Goal: Task Accomplishment & Management: Manage account settings

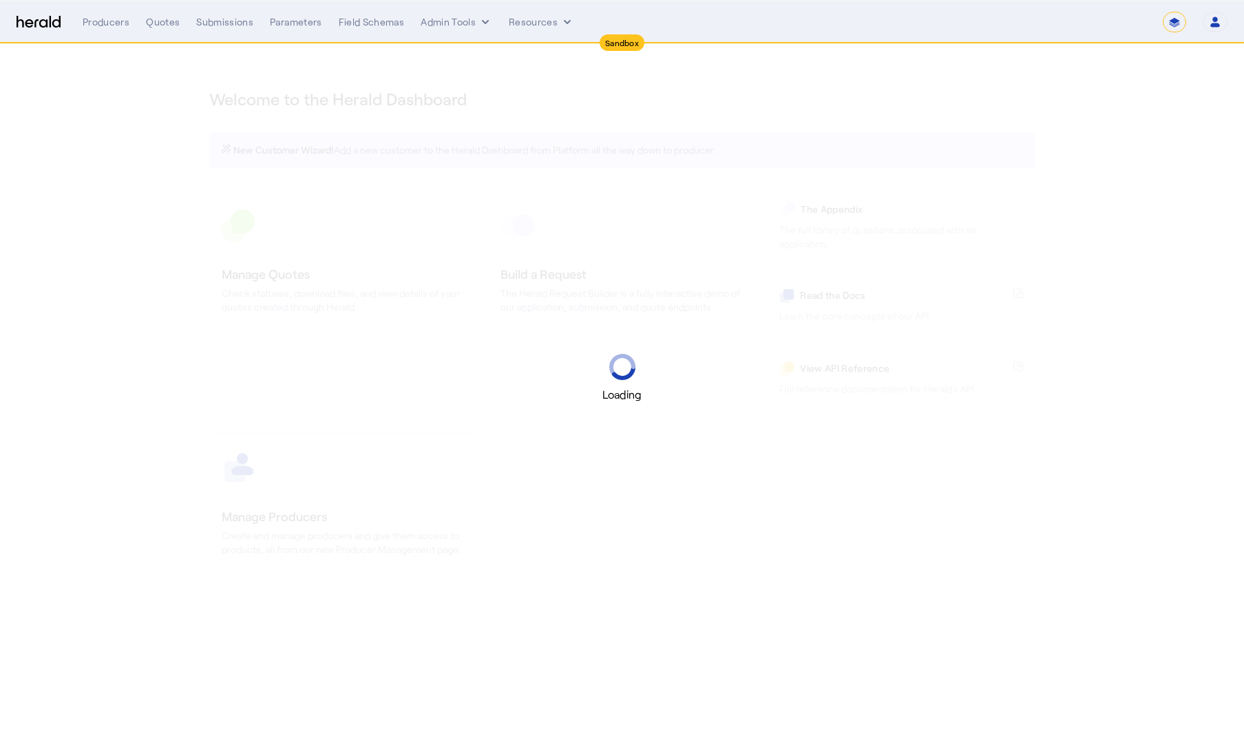
select select "*******"
select select "pfm_2v8p_herald_api"
click at [1181, 20] on select "**********" at bounding box center [1174, 22] width 23 height 21
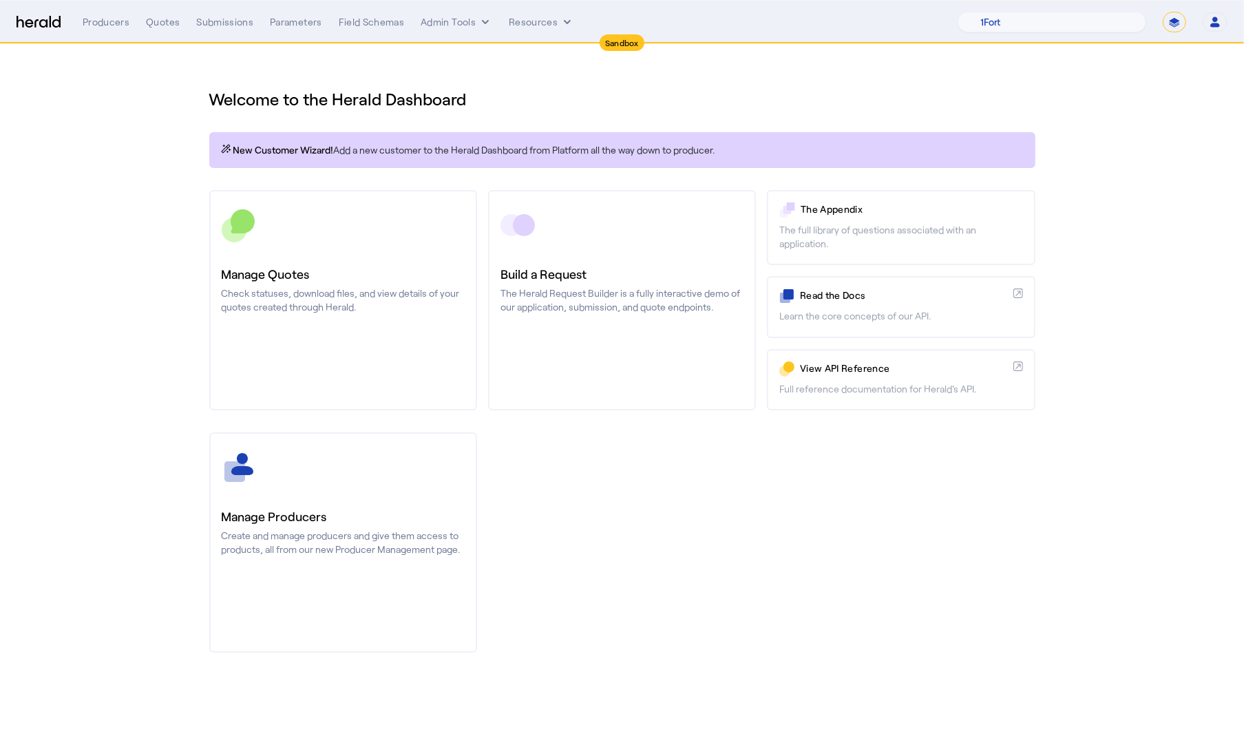
select select "**********"
click at [1163, 12] on select "**********" at bounding box center [1174, 22] width 23 height 21
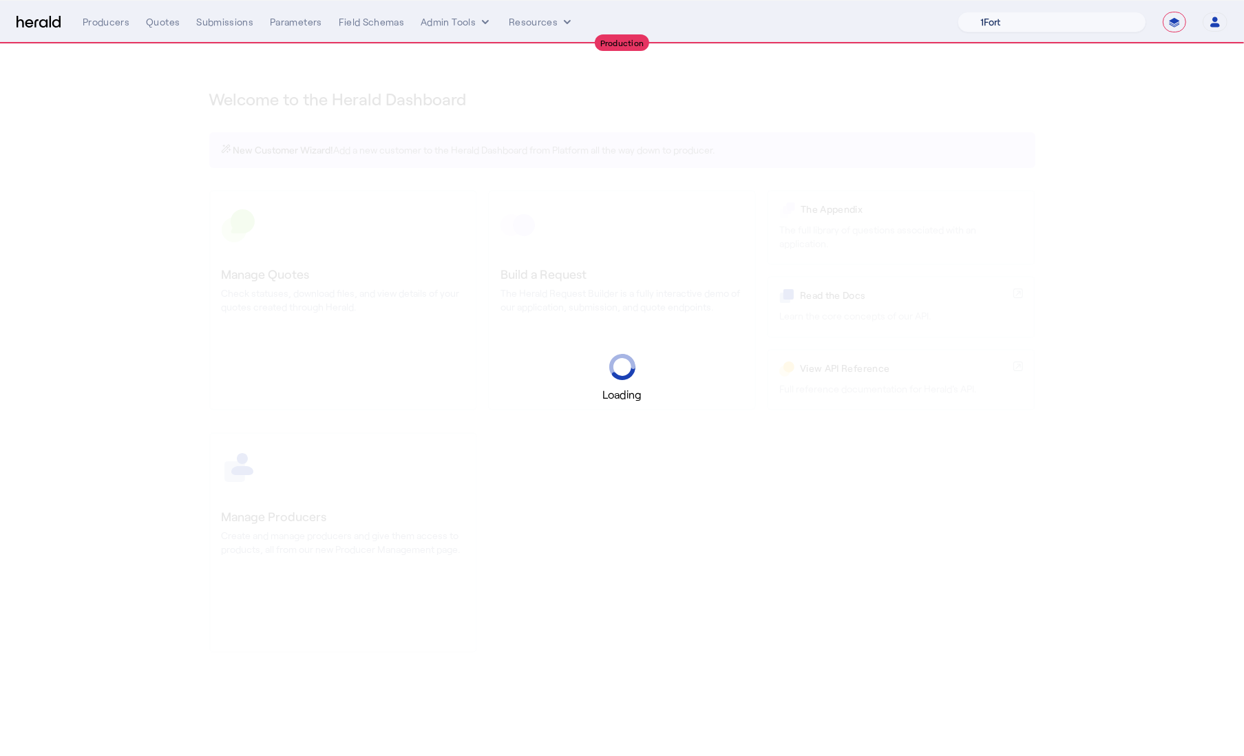
click at [1045, 23] on select "1Fort Acrisure Acturis Affinity Advisors Affinity Risk Agentero AmWins Anzen Ao…" at bounding box center [1052, 22] width 189 height 21
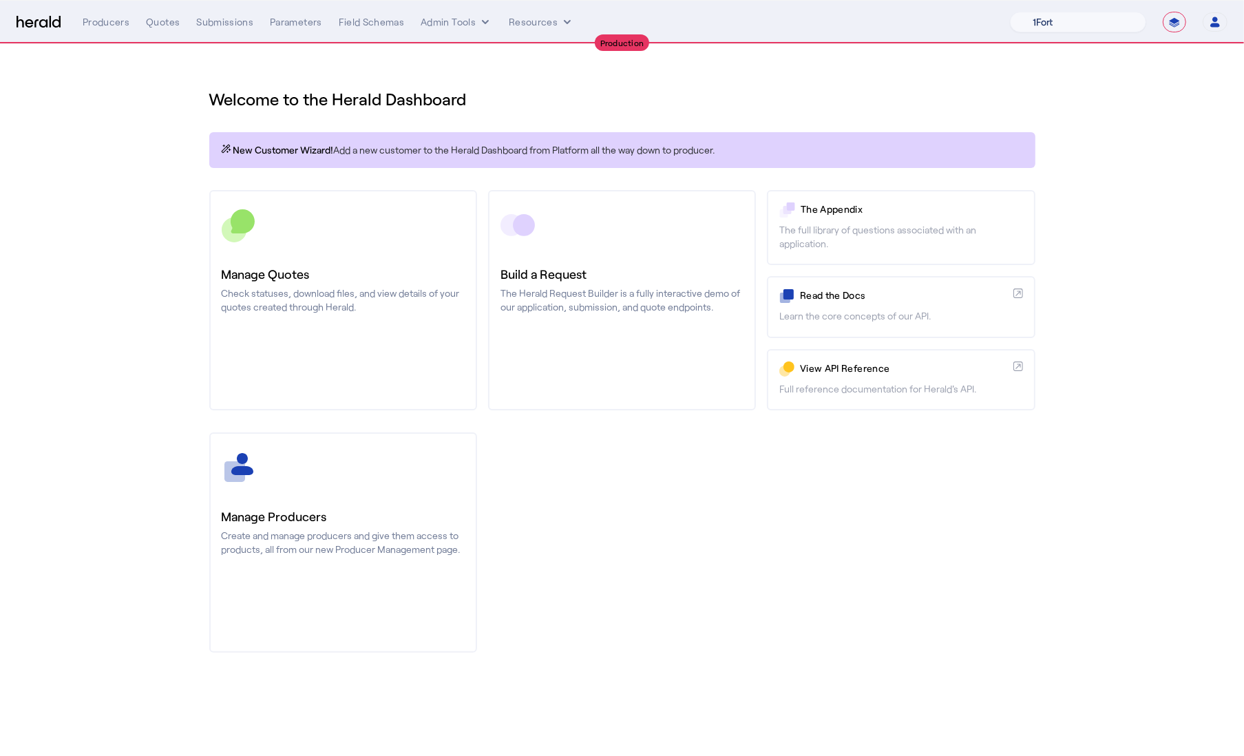
select select "pfm_a9p2_hib_marketplace"
click at [1010, 12] on select "1Fort Affinity Risk Billy BindHQ Bunker CRC Campus Coverage Citadel Fifthwall F…" at bounding box center [1078, 22] width 136 height 21
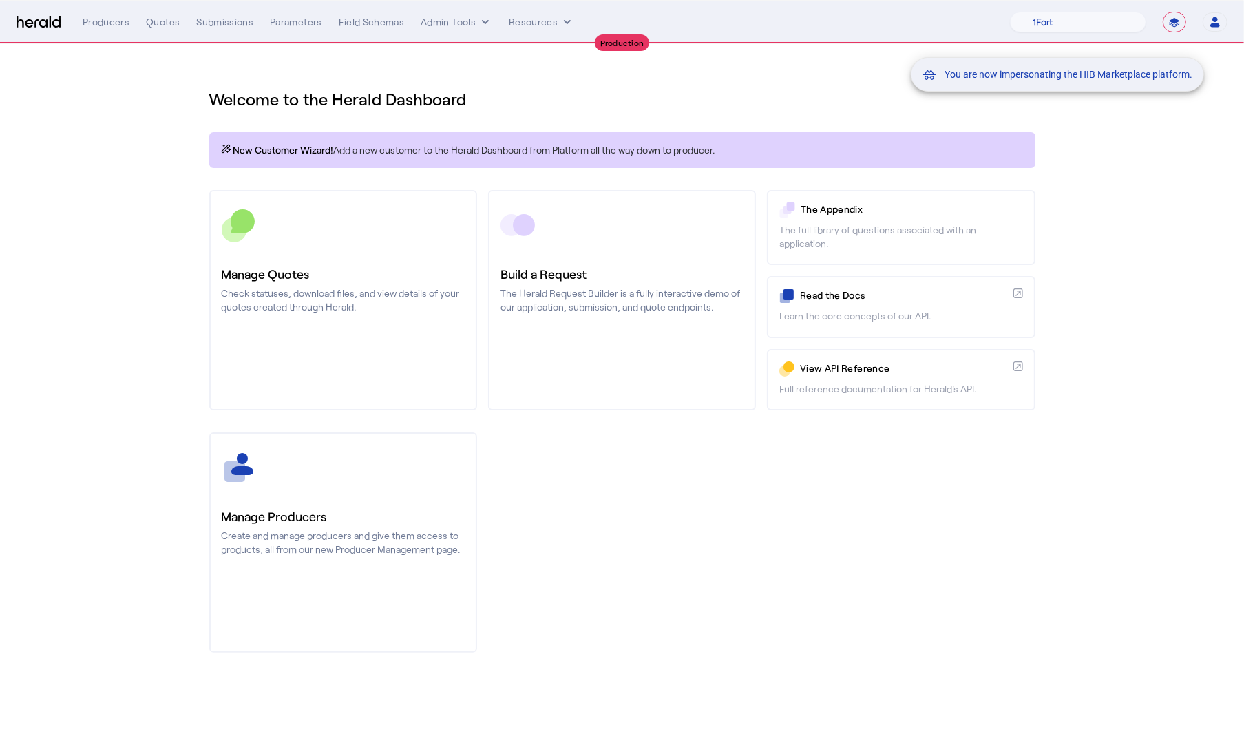
click at [295, 249] on div "You are now impersonating the HIB Marketplace platform." at bounding box center [622, 378] width 1244 height 756
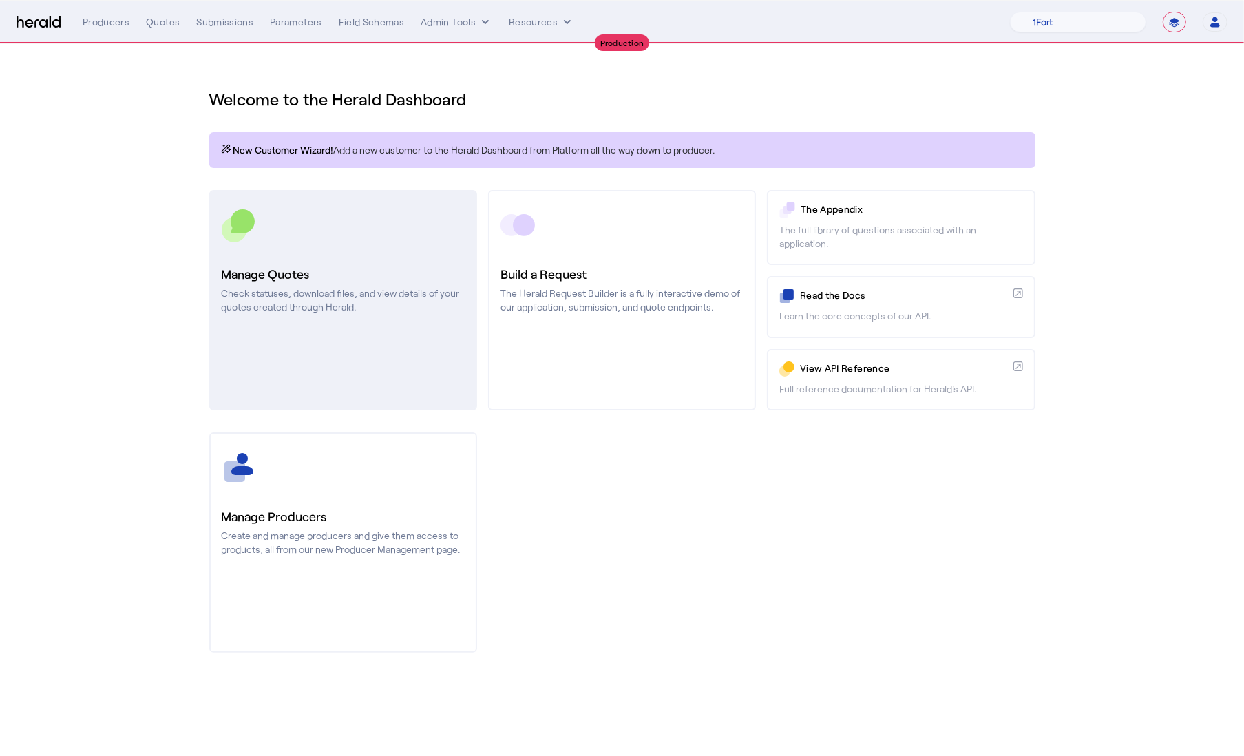
click at [397, 258] on link "Manage Quotes Check statuses, download files, and view details of your quotes c…" at bounding box center [343, 300] width 268 height 220
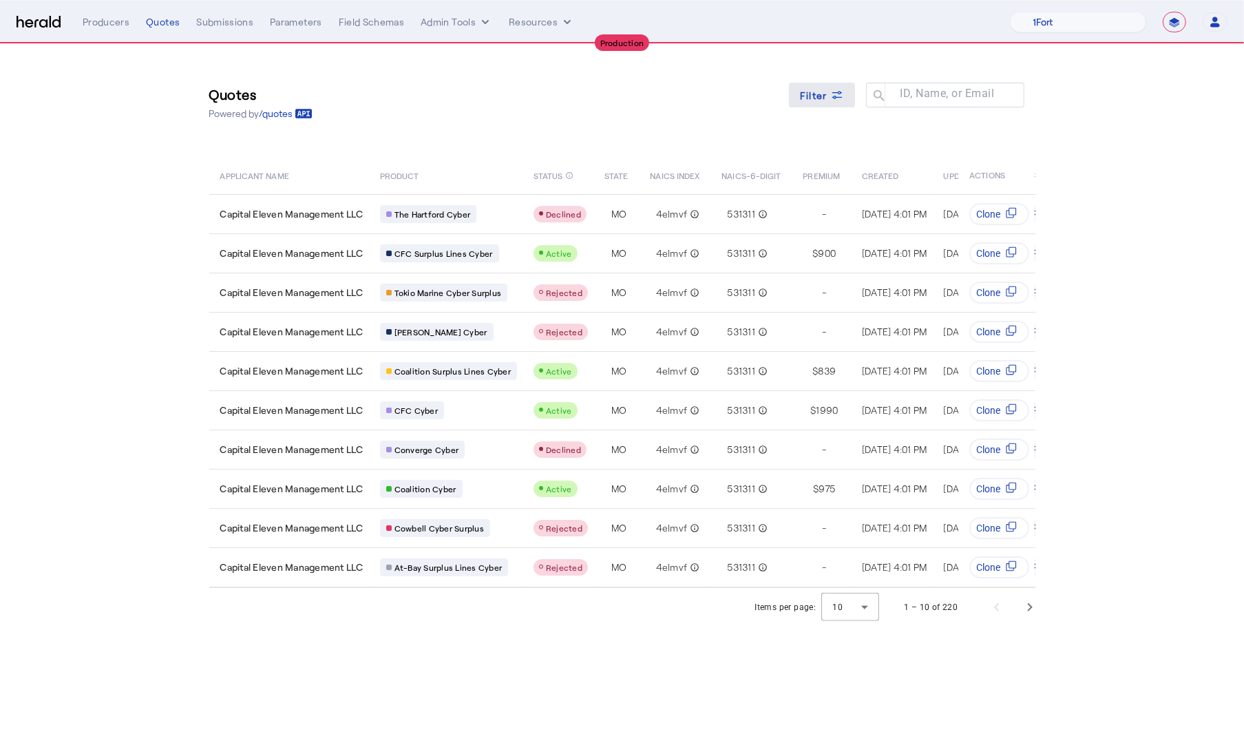
click at [812, 104] on span at bounding box center [822, 94] width 66 height 33
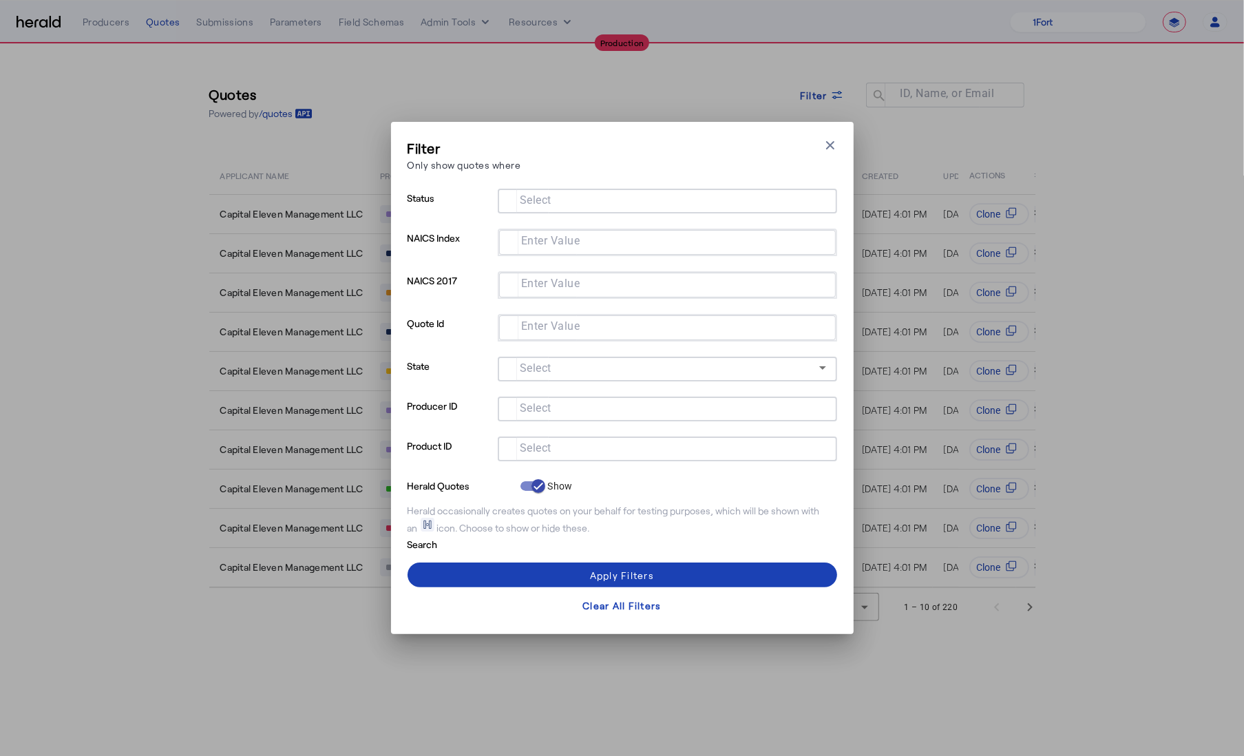
click at [618, 450] on input "Select" at bounding box center [665, 447] width 312 height 17
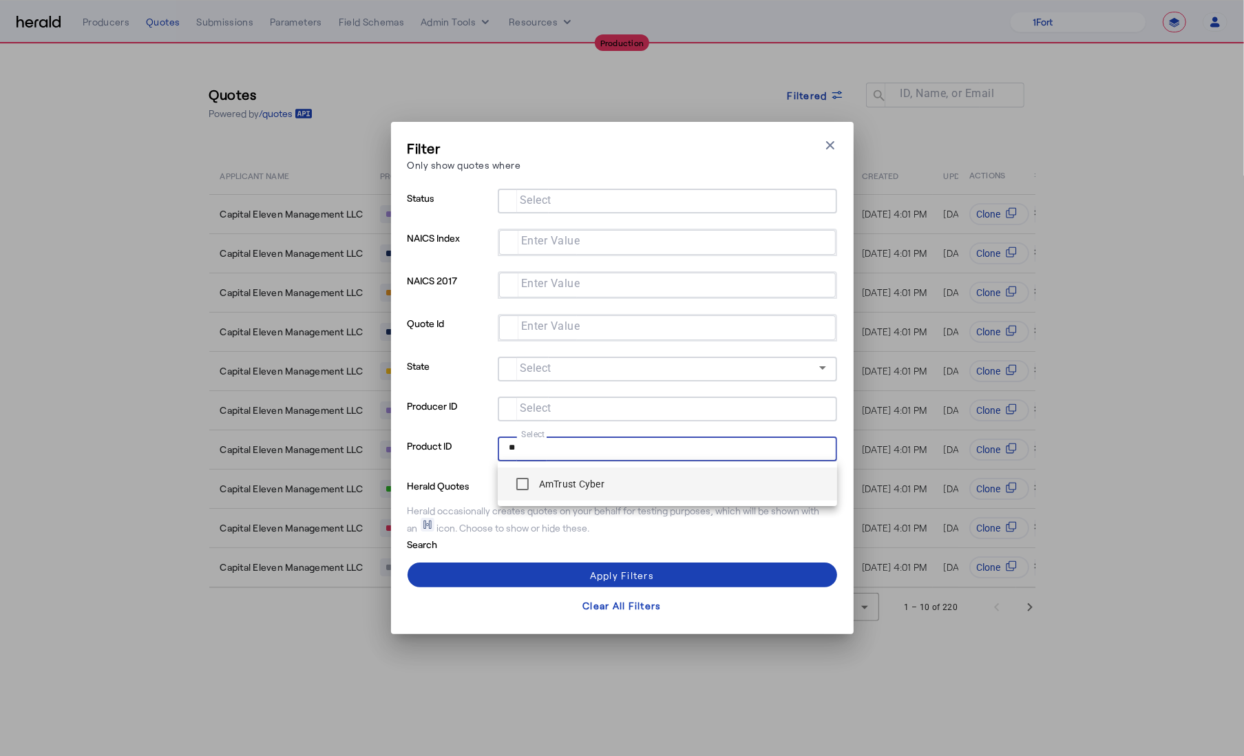
type input "**"
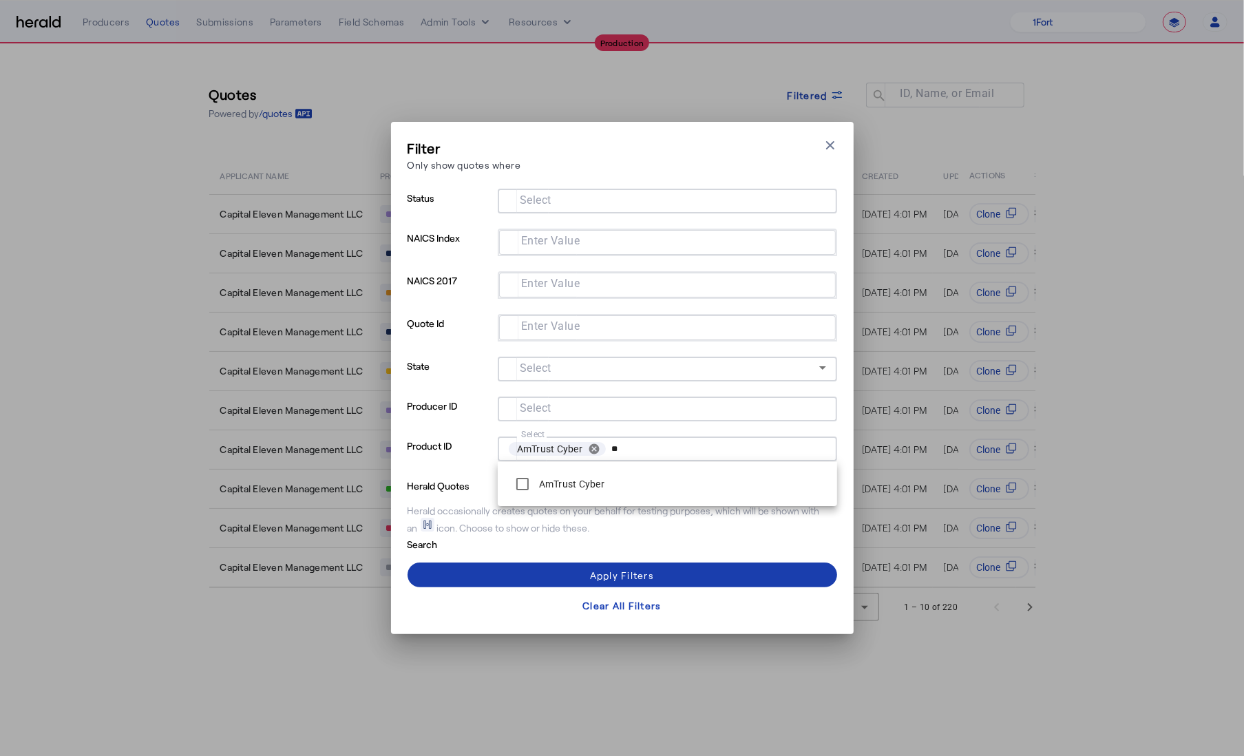
click at [549, 578] on span at bounding box center [623, 574] width 430 height 33
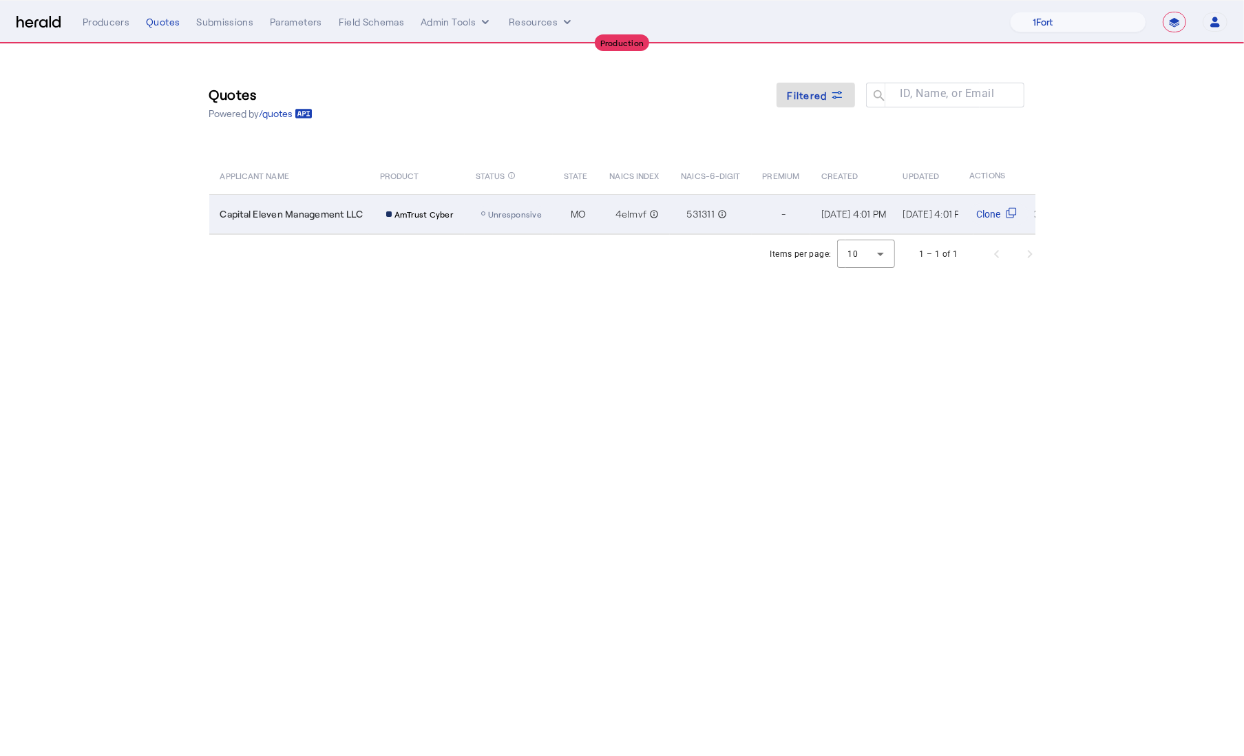
click at [304, 209] on span "Capital Eleven Management LLC" at bounding box center [291, 214] width 143 height 14
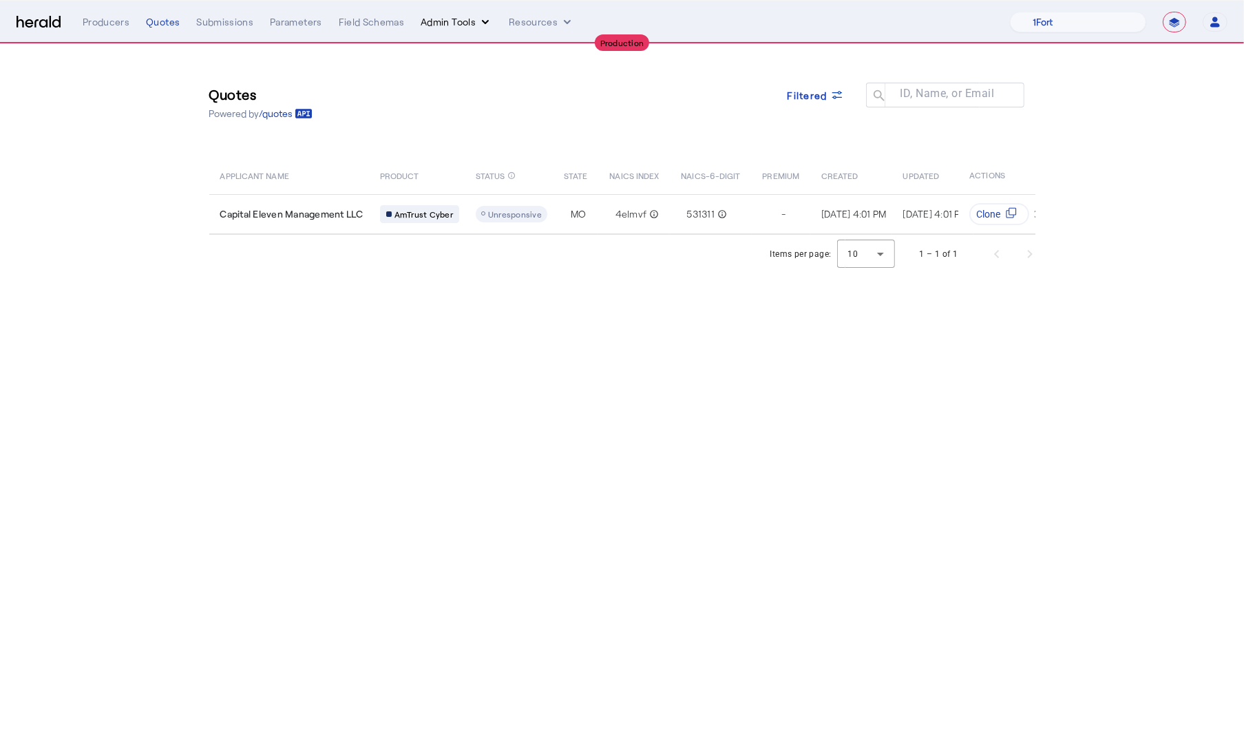
click at [454, 21] on button "Admin Tools" at bounding box center [457, 22] width 72 height 14
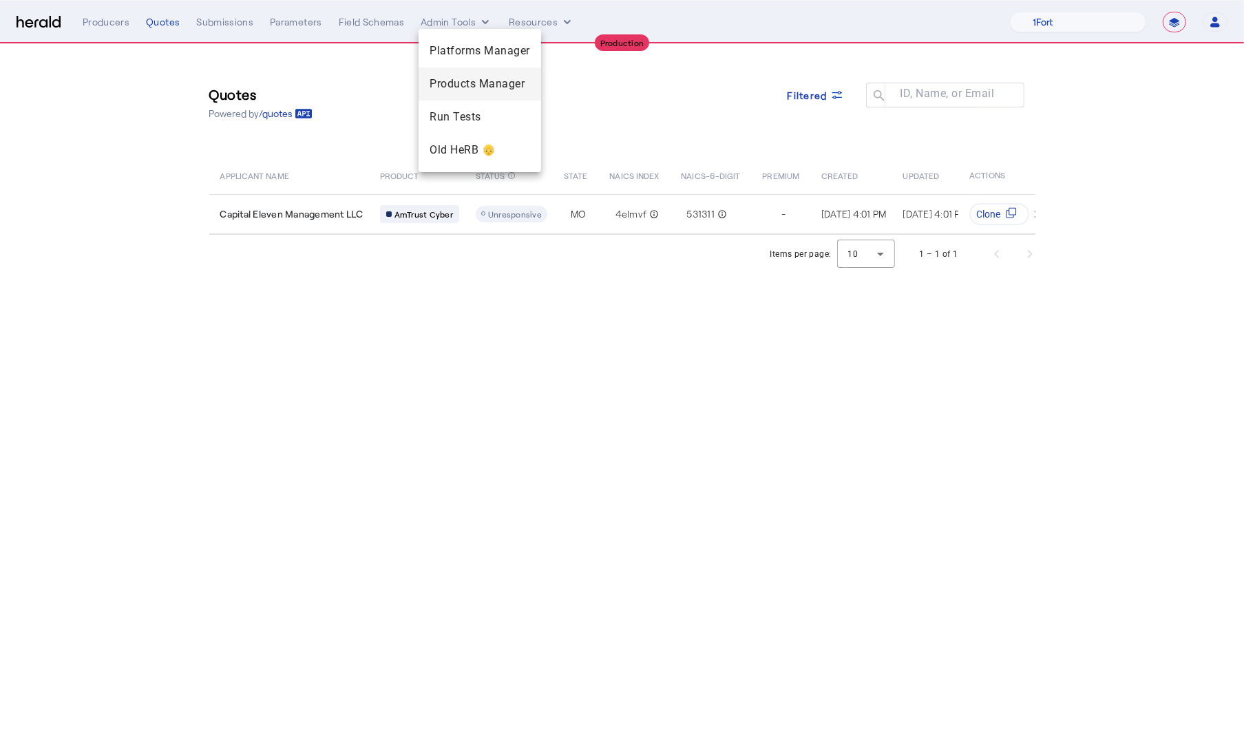
click at [473, 79] on span "Products Manager" at bounding box center [480, 84] width 101 height 17
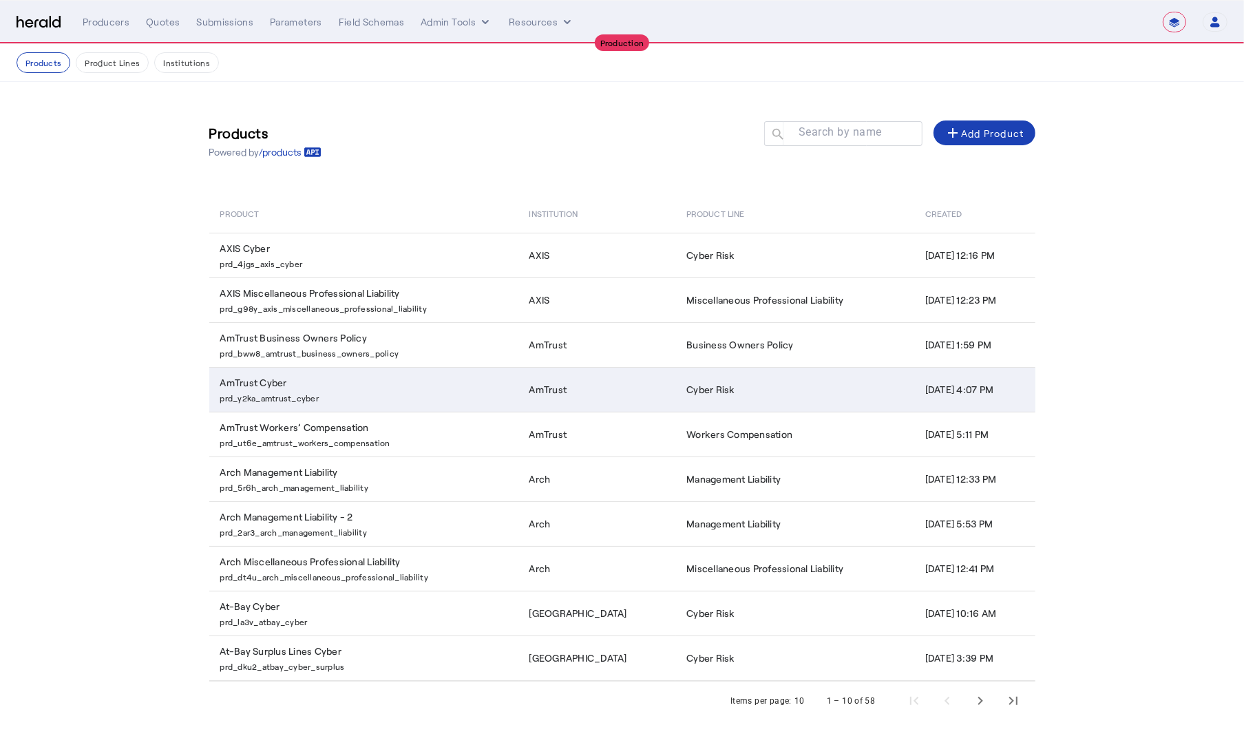
click at [404, 399] on p "prd_y2ka_amtrust_cyber" at bounding box center [366, 397] width 293 height 14
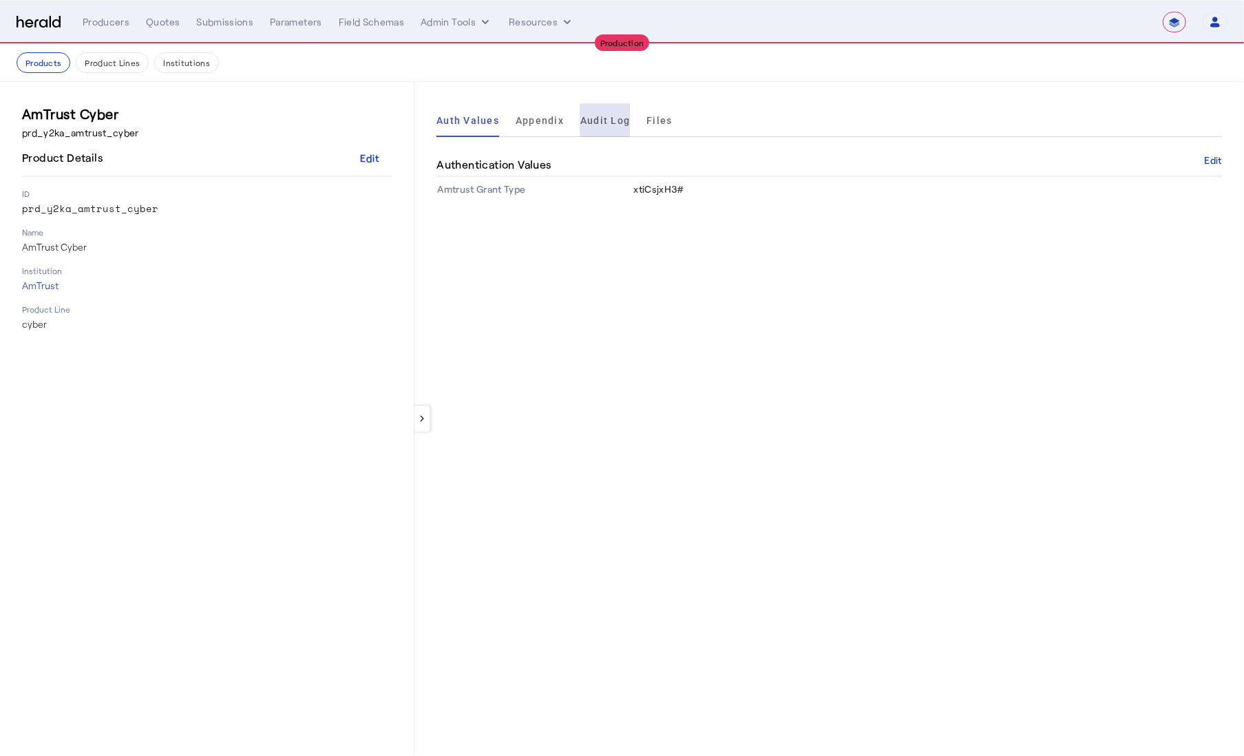
click at [606, 116] on span "Audit Log" at bounding box center [605, 121] width 50 height 10
click at [536, 122] on span "Appendix" at bounding box center [540, 121] width 48 height 10
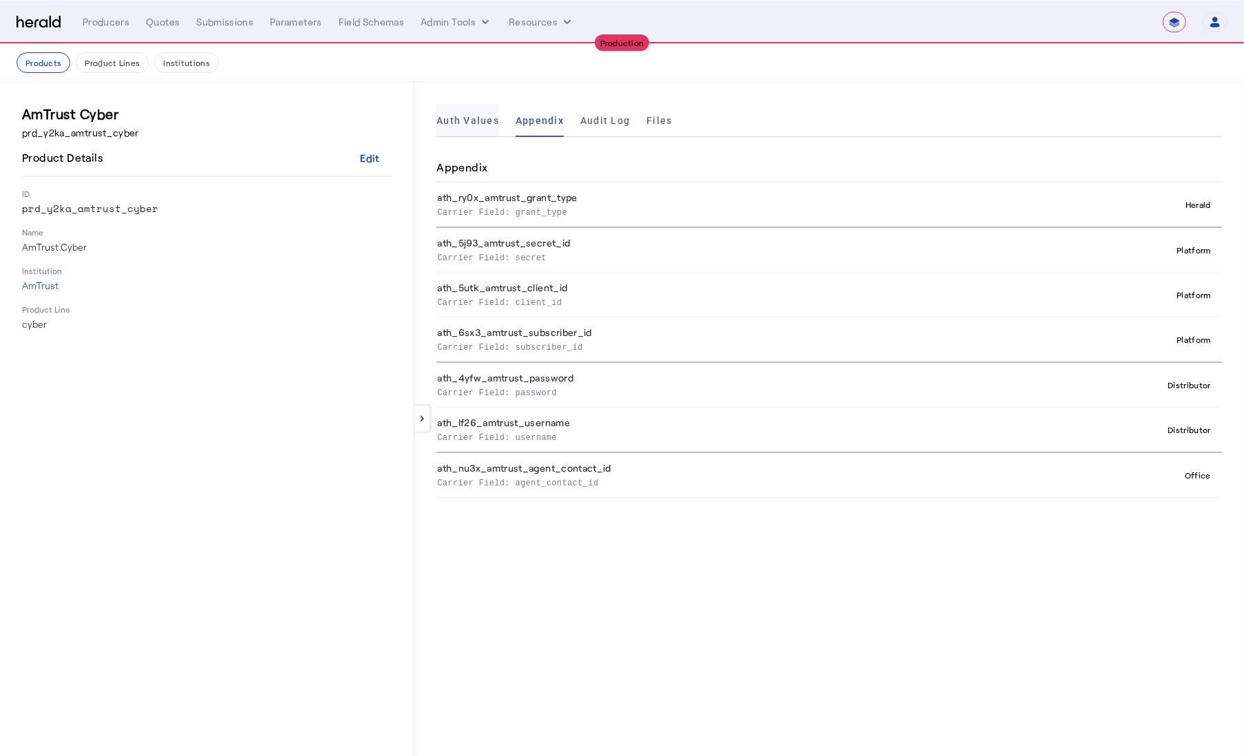
click at [485, 123] on span "Auth Values" at bounding box center [467, 121] width 63 height 10
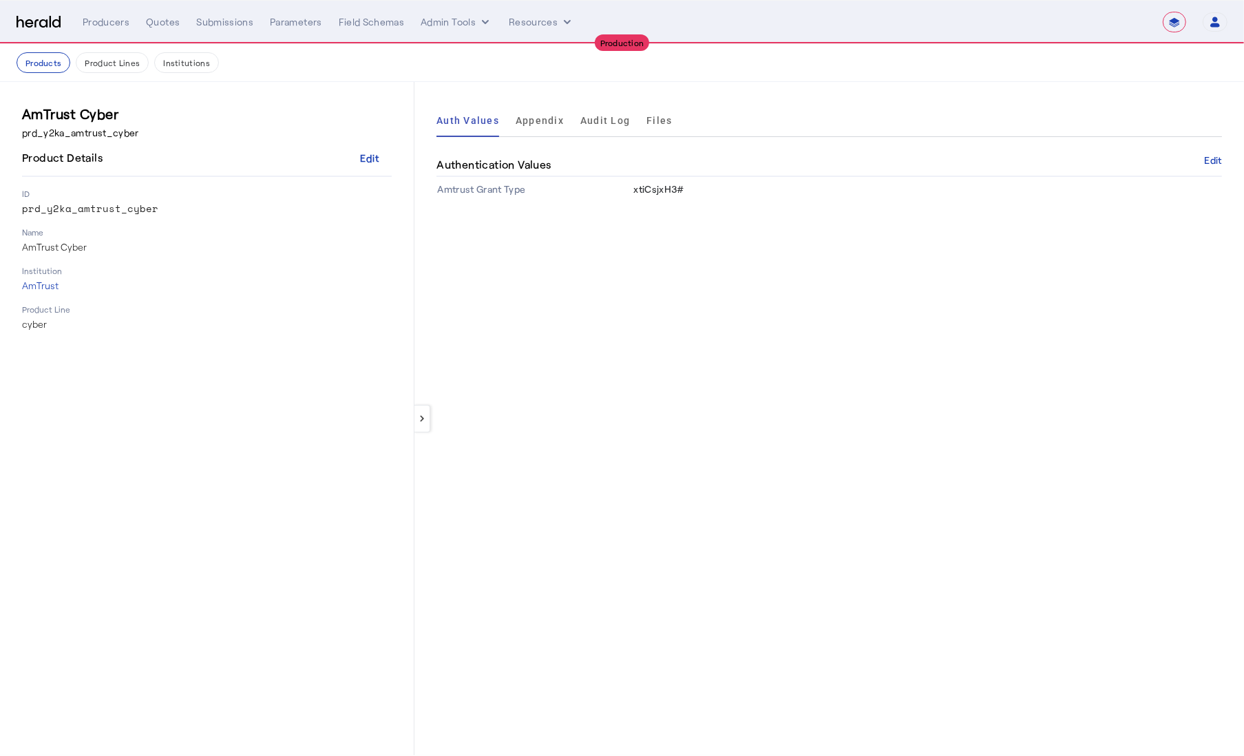
click at [50, 19] on img at bounding box center [39, 22] width 44 height 13
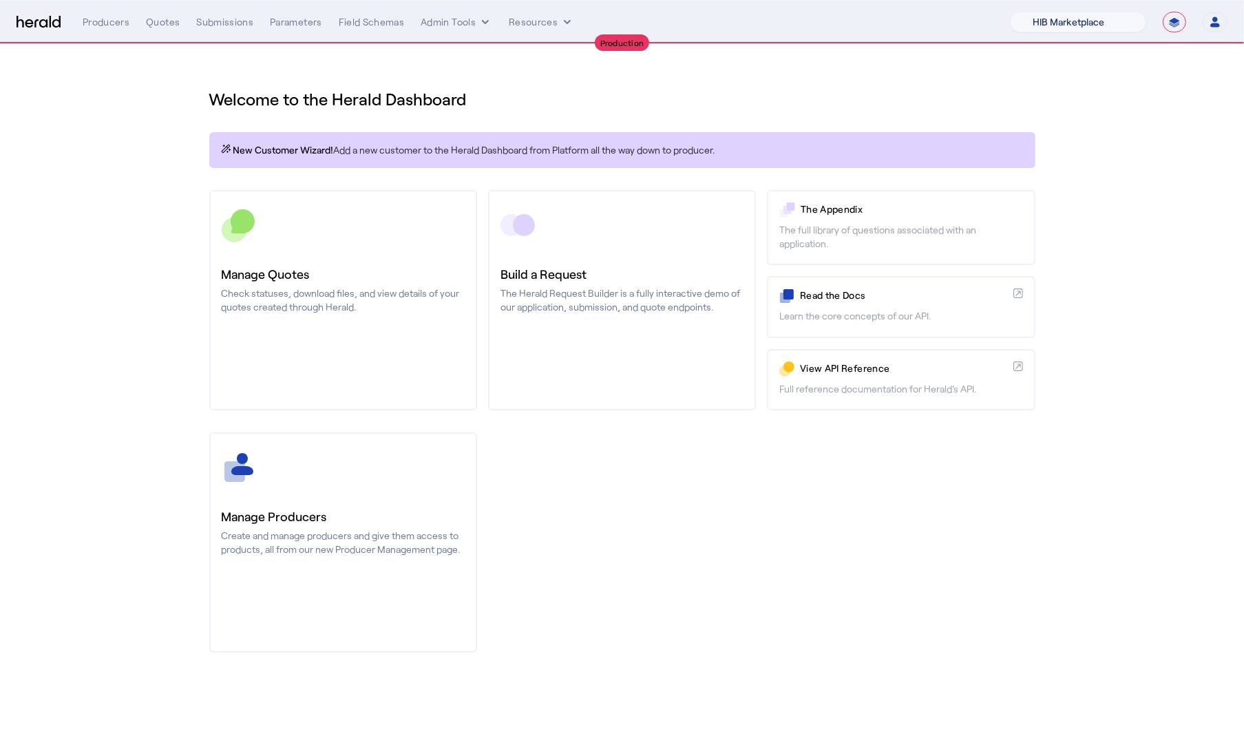
click at [1096, 21] on select "1Fort Affinity Risk Billy BindHQ Bunker CRC Campus Coverage Citadel Fifthwall F…" at bounding box center [1078, 22] width 136 height 21
select select "pfm_8n7g_marsh"
click at [1010, 12] on select "1Fort Affinity Risk Billy BindHQ Bunker CRC Campus Coverage Citadel Fifthwall F…" at bounding box center [1078, 22] width 136 height 21
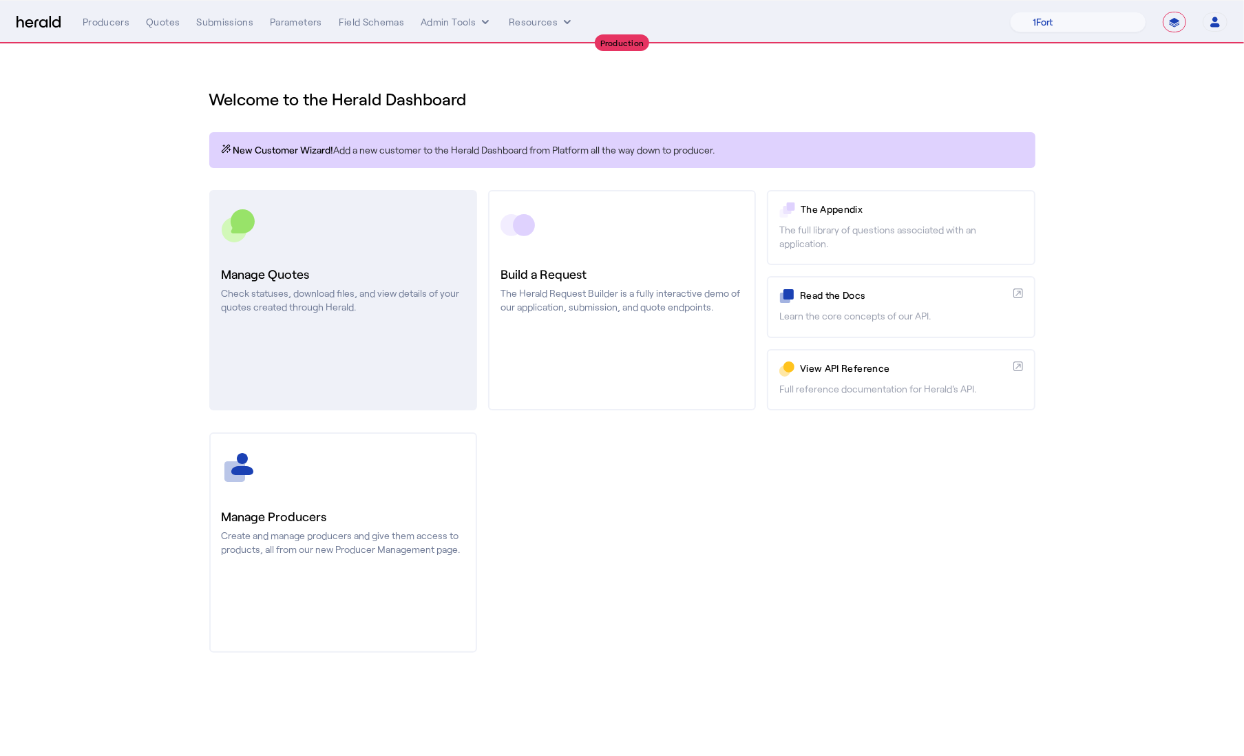
click at [293, 328] on link "Manage Quotes Check statuses, download files, and view details of your quotes c…" at bounding box center [343, 300] width 268 height 220
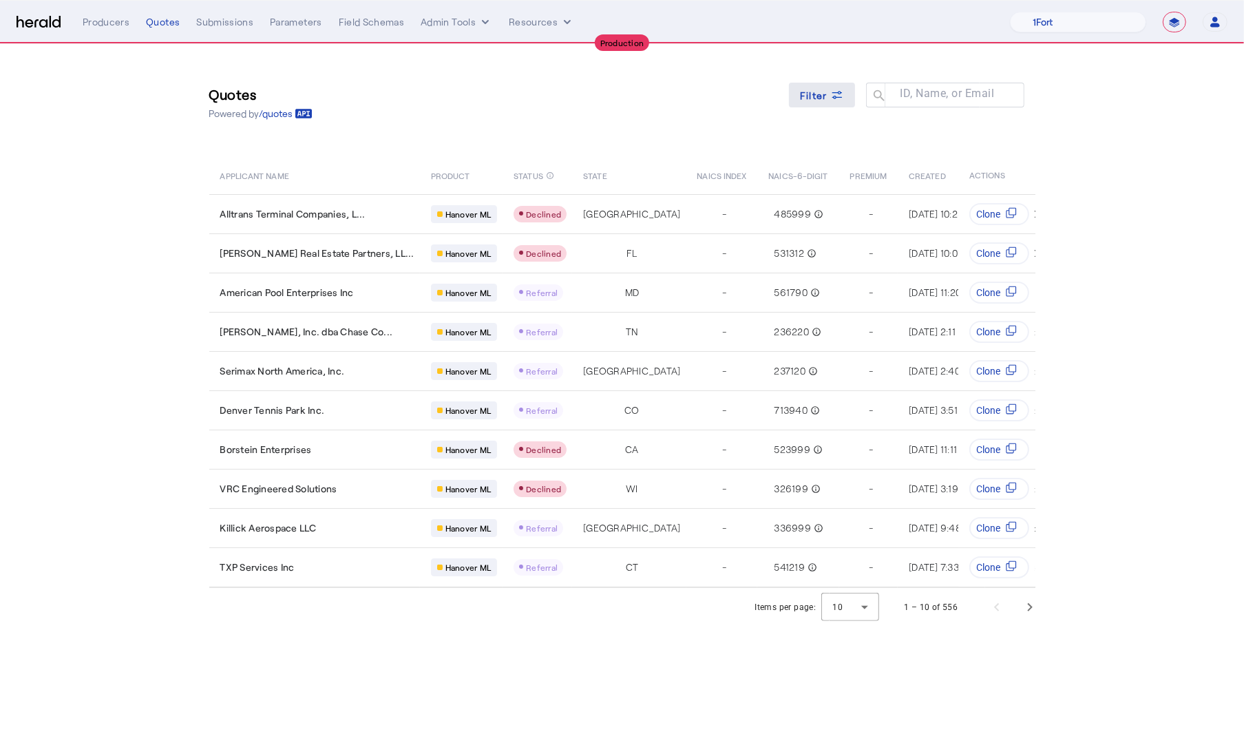
click at [802, 98] on span "Filter" at bounding box center [814, 95] width 28 height 14
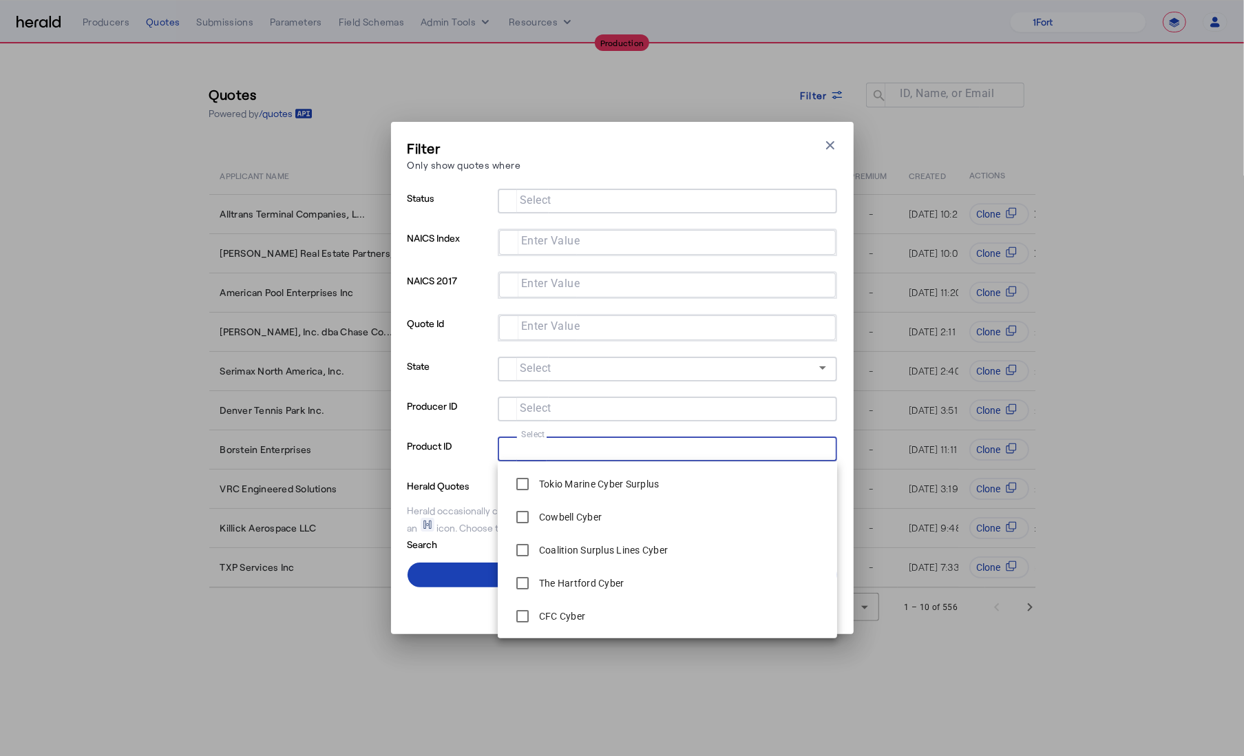
click at [645, 454] on input "Select" at bounding box center [665, 447] width 312 height 17
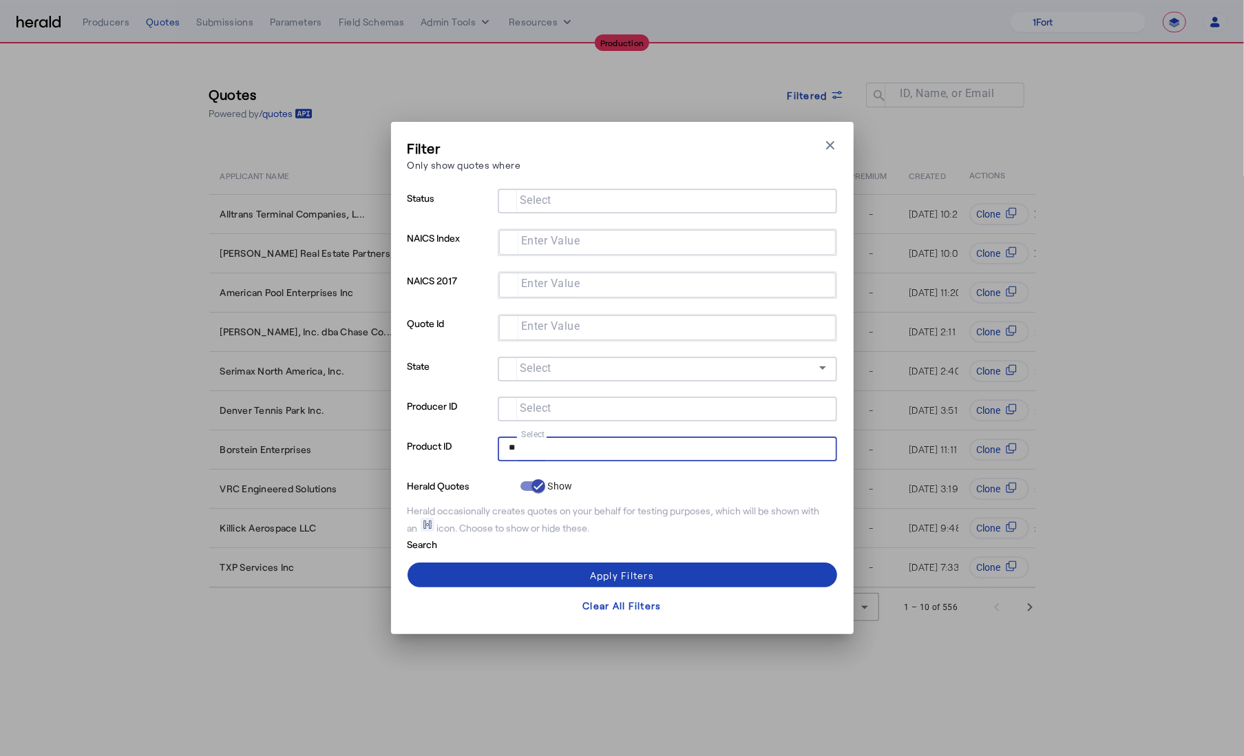
type input "*"
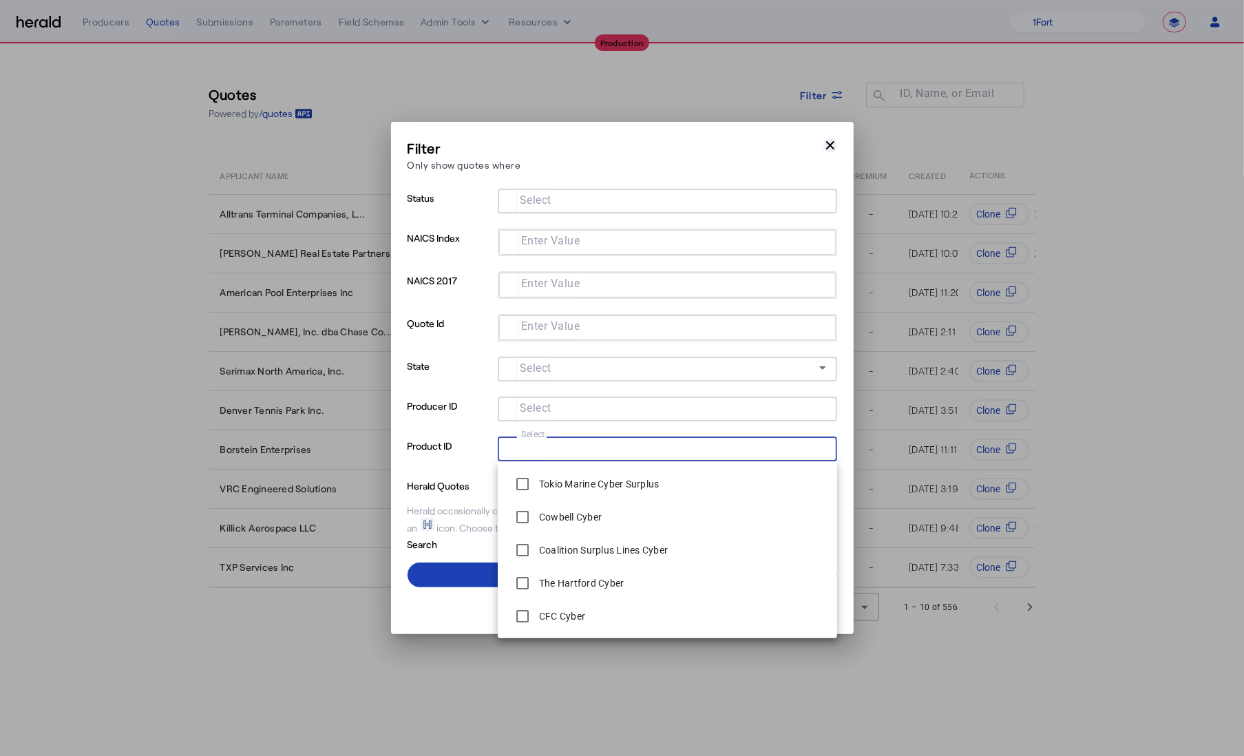
click at [832, 145] on icon "button" at bounding box center [830, 145] width 14 height 14
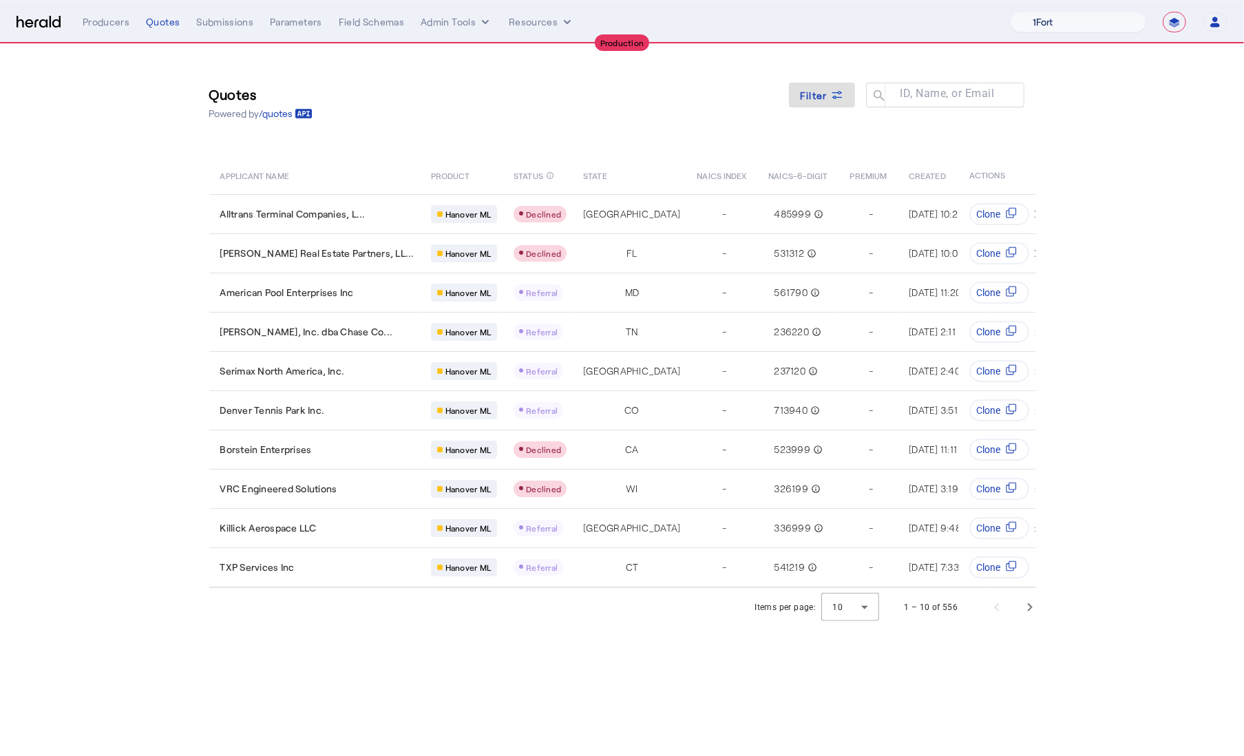
click at [1130, 25] on select "1Fort Affinity Risk Billy BindHQ Bunker CRC Campus Coverage Citadel Fifthwall F…" at bounding box center [1078, 22] width 136 height 21
click at [1077, 27] on select "1Fort Affinity Risk Billy BindHQ Bunker CRC Campus Coverage Citadel Fifthwall F…" at bounding box center [1078, 22] width 136 height 21
select select "pfm_2v8p_herald_api"
click at [1010, 12] on select "1Fort Affinity Risk Billy BindHQ Bunker CRC Campus Coverage Citadel Fifthwall F…" at bounding box center [1078, 22] width 136 height 21
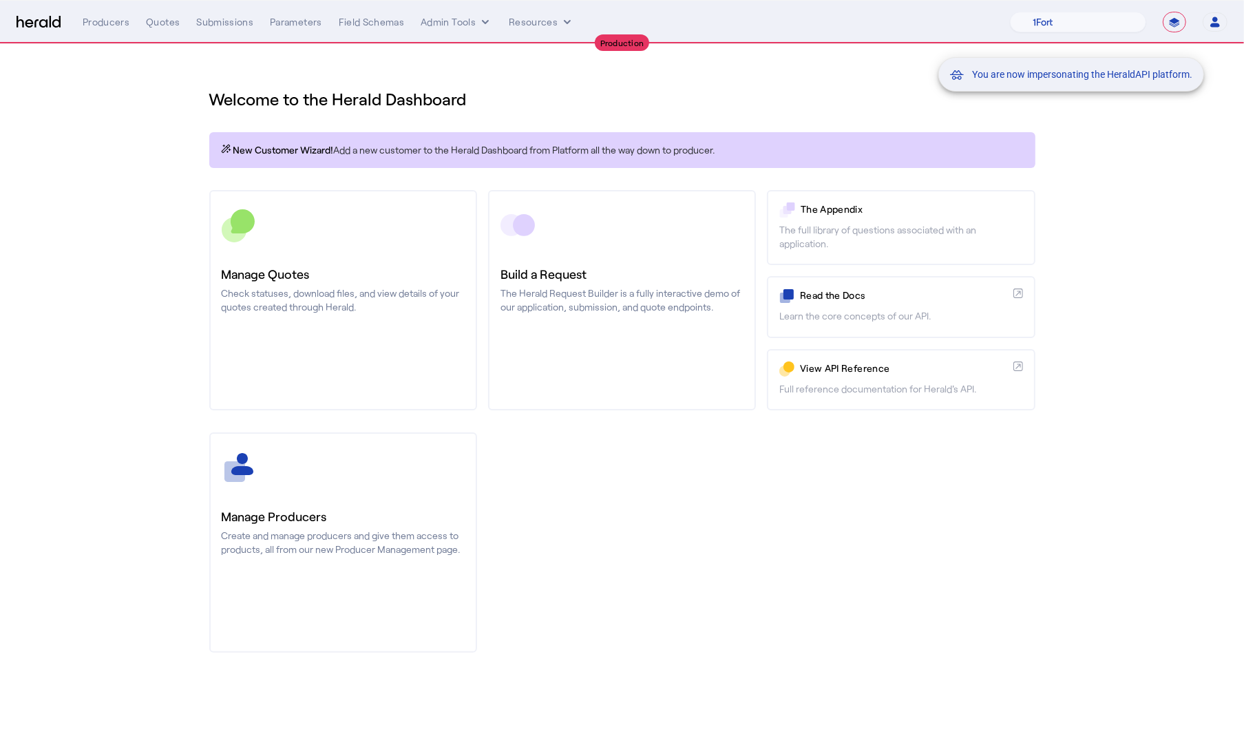
click at [554, 73] on div "You are now impersonating the HeraldAPI platform." at bounding box center [622, 378] width 1244 height 756
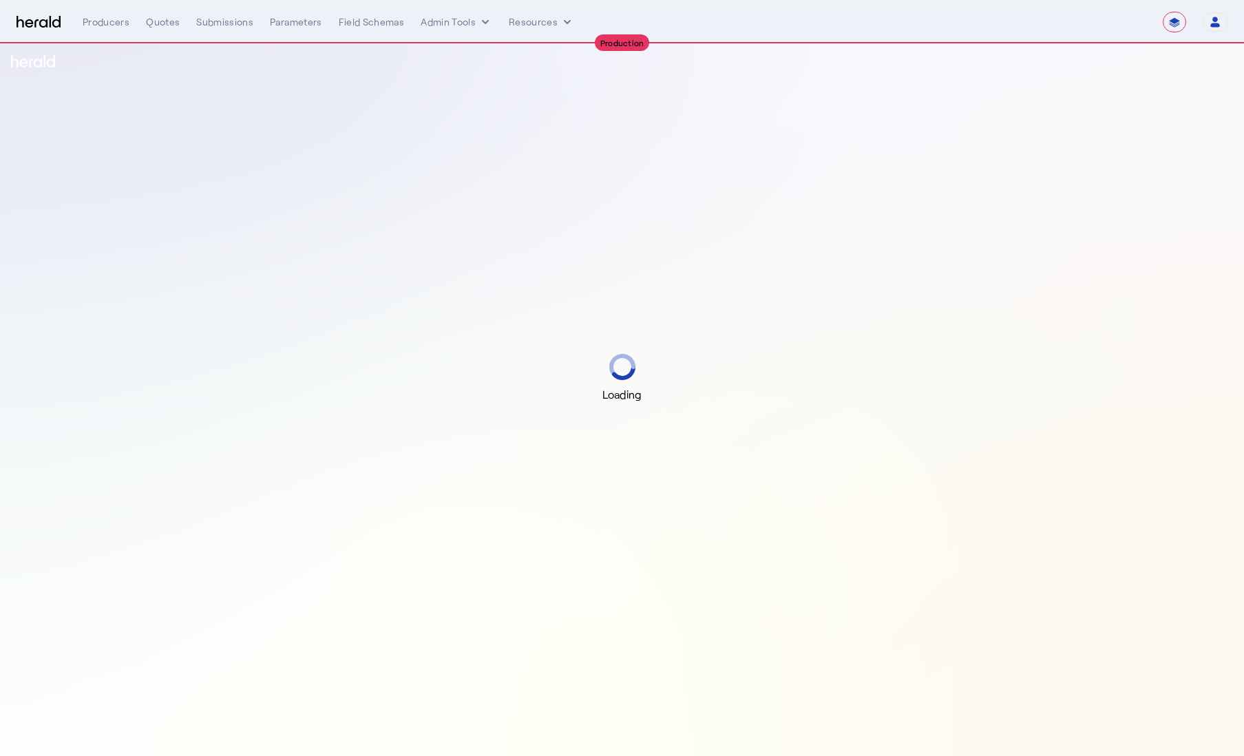
select select "**********"
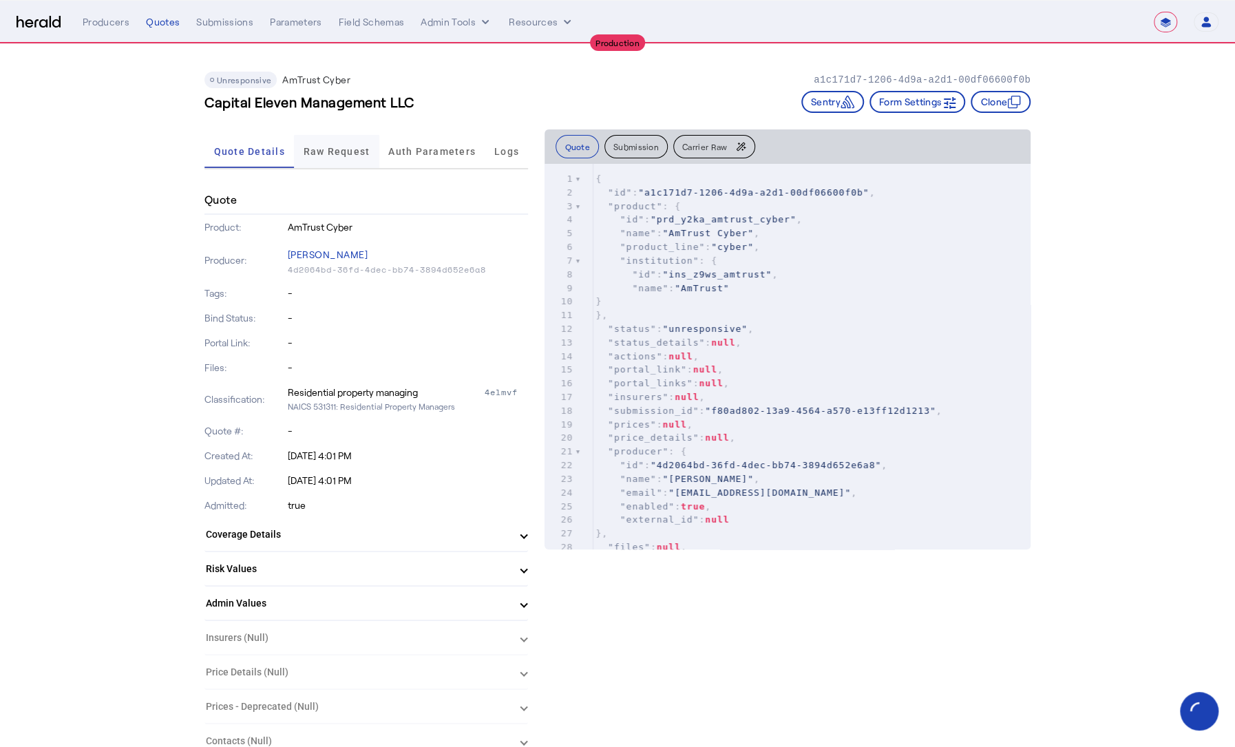
click at [334, 151] on span "Raw Request" at bounding box center [337, 152] width 67 height 10
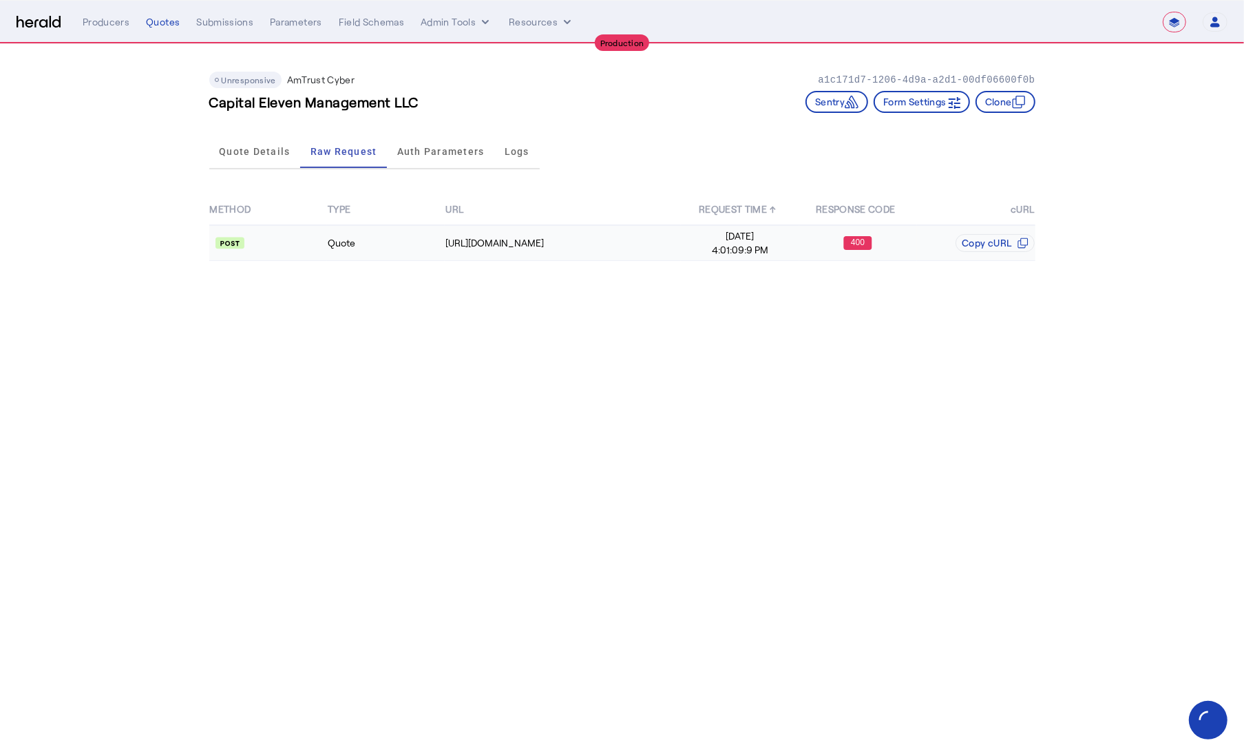
click at [408, 246] on td "Quote" at bounding box center [386, 243] width 118 height 36
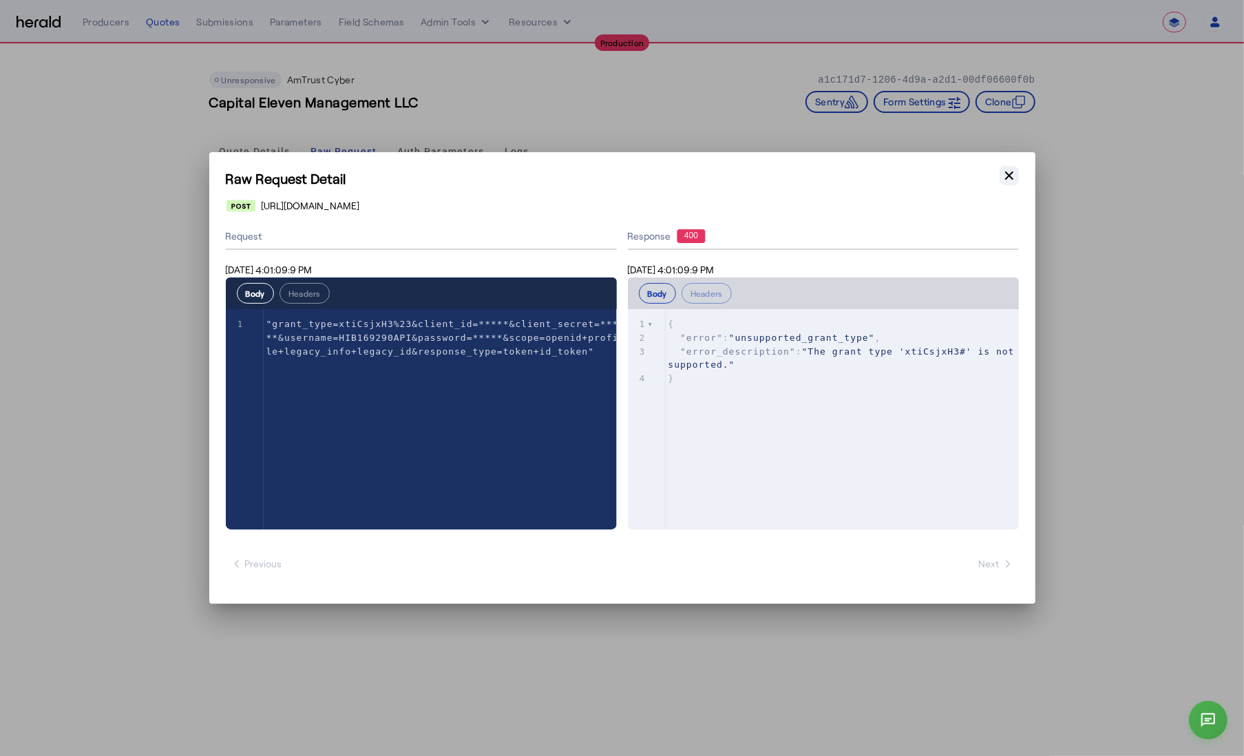
click at [1011, 173] on icon "button" at bounding box center [1009, 175] width 8 height 8
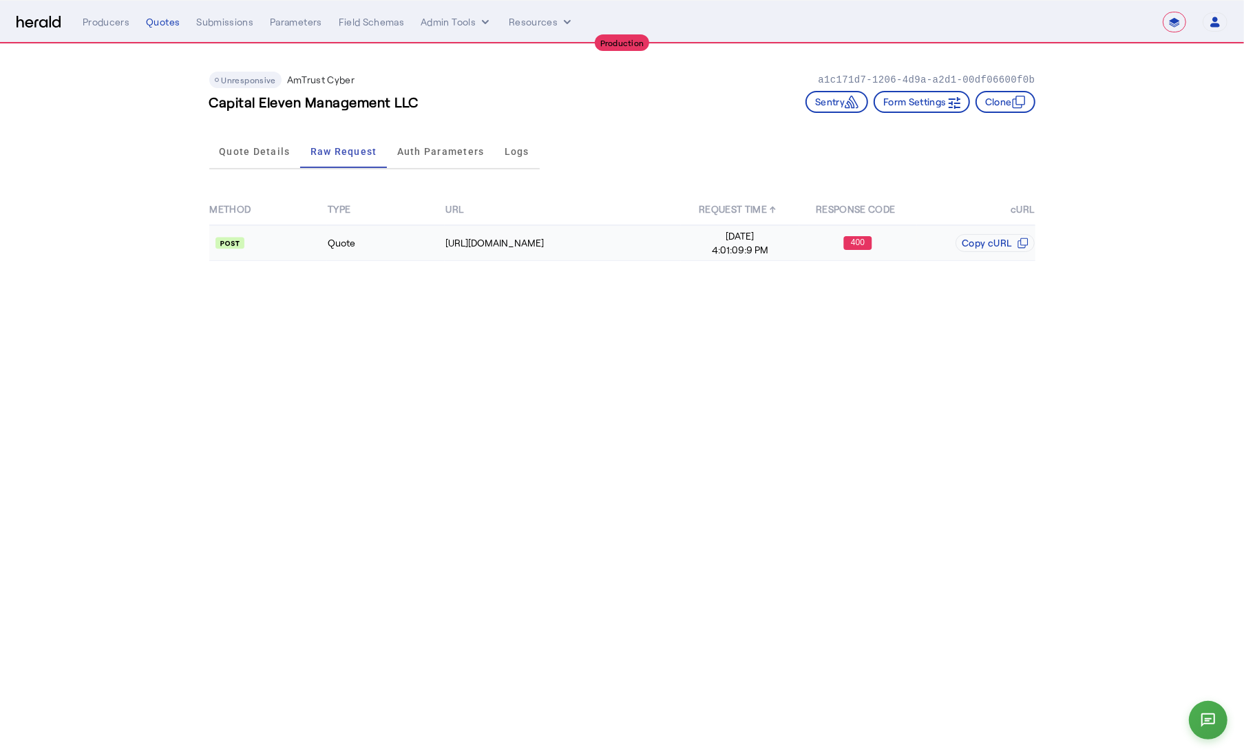
click at [387, 241] on td "Quote" at bounding box center [386, 243] width 118 height 36
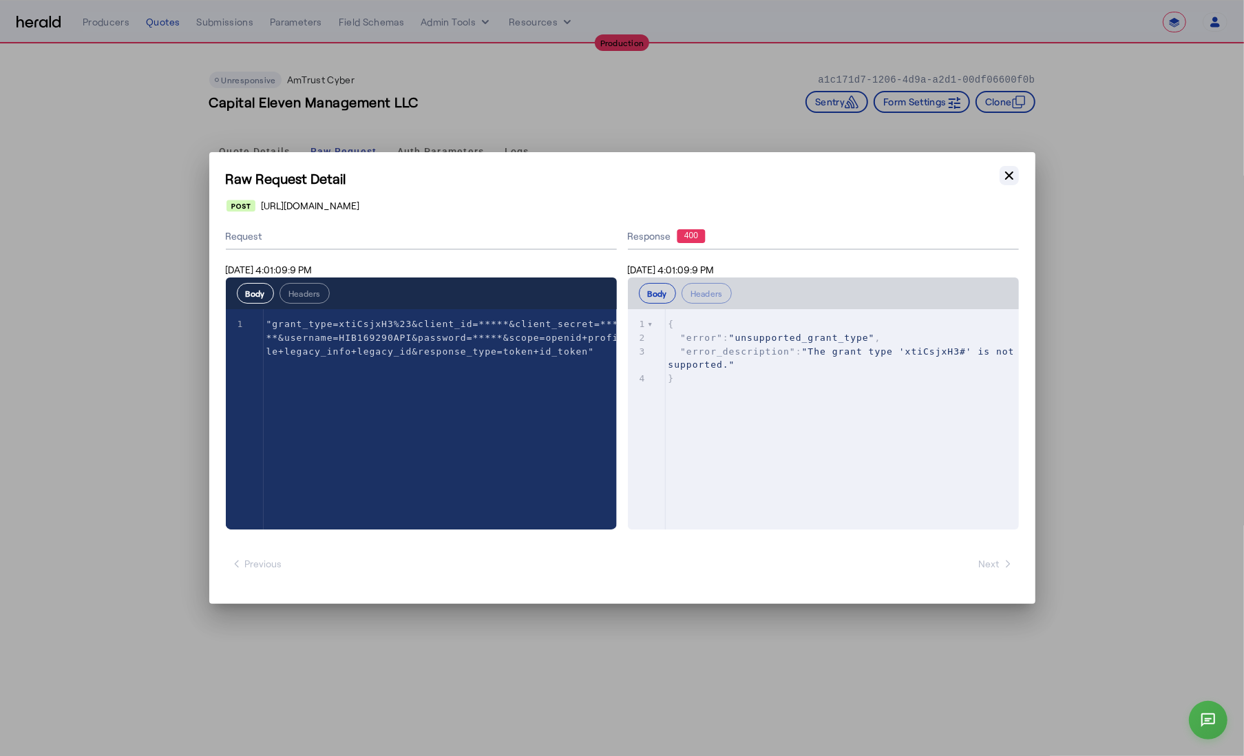
click at [1013, 174] on icon "button" at bounding box center [1009, 176] width 14 height 14
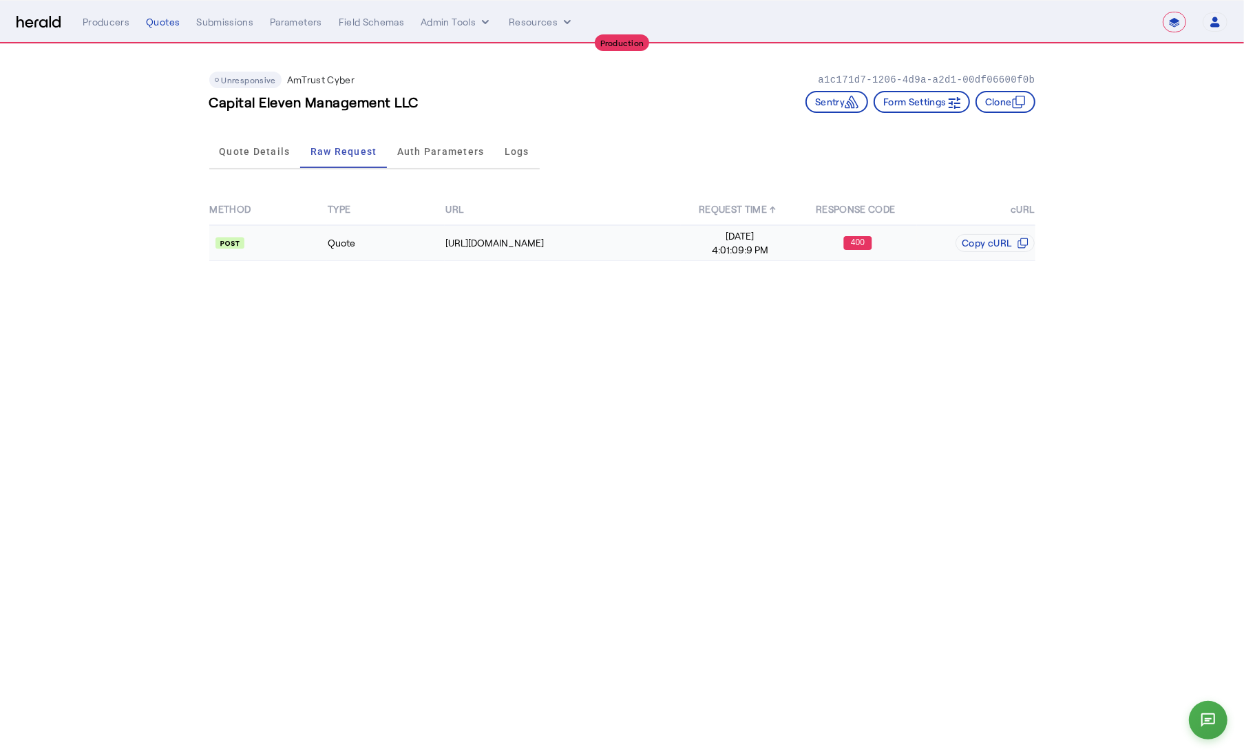
click at [421, 240] on td "Quote" at bounding box center [386, 243] width 118 height 36
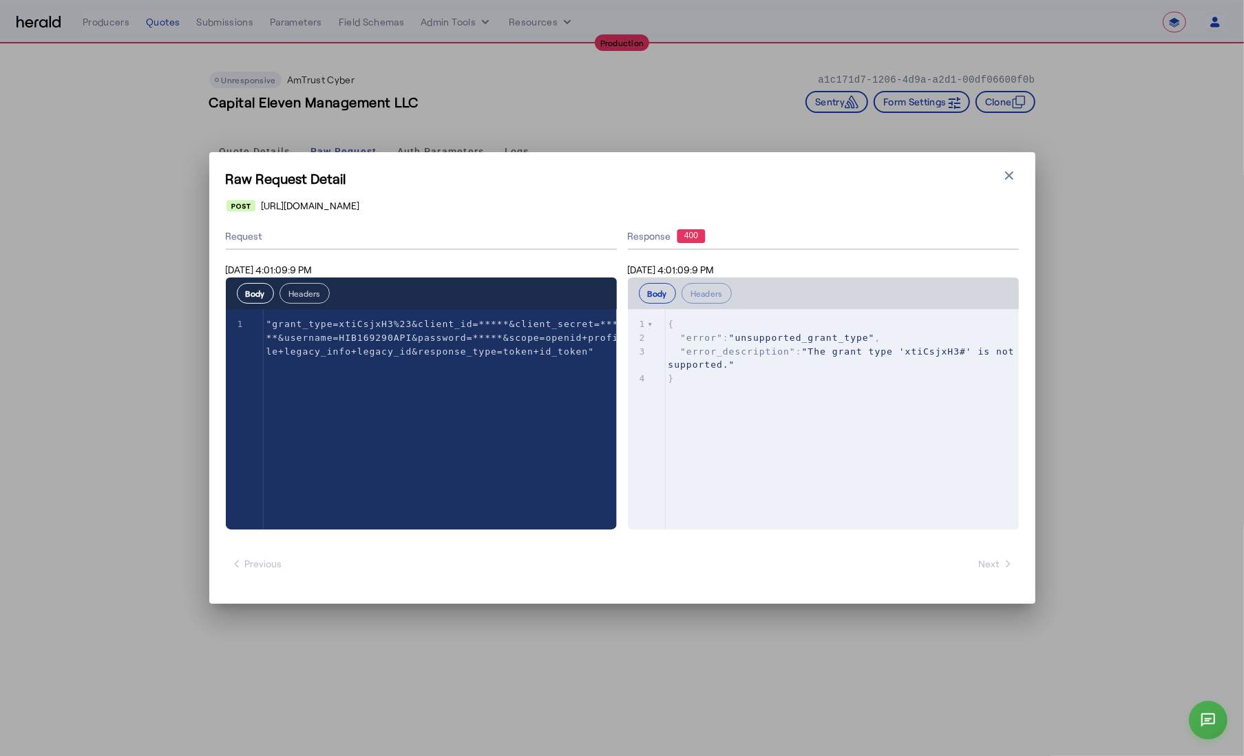
click at [315, 295] on button "Headers" at bounding box center [305, 293] width 50 height 21
click at [255, 293] on button "Body" at bounding box center [255, 293] width 37 height 21
click at [1008, 175] on icon "button" at bounding box center [1009, 175] width 8 height 8
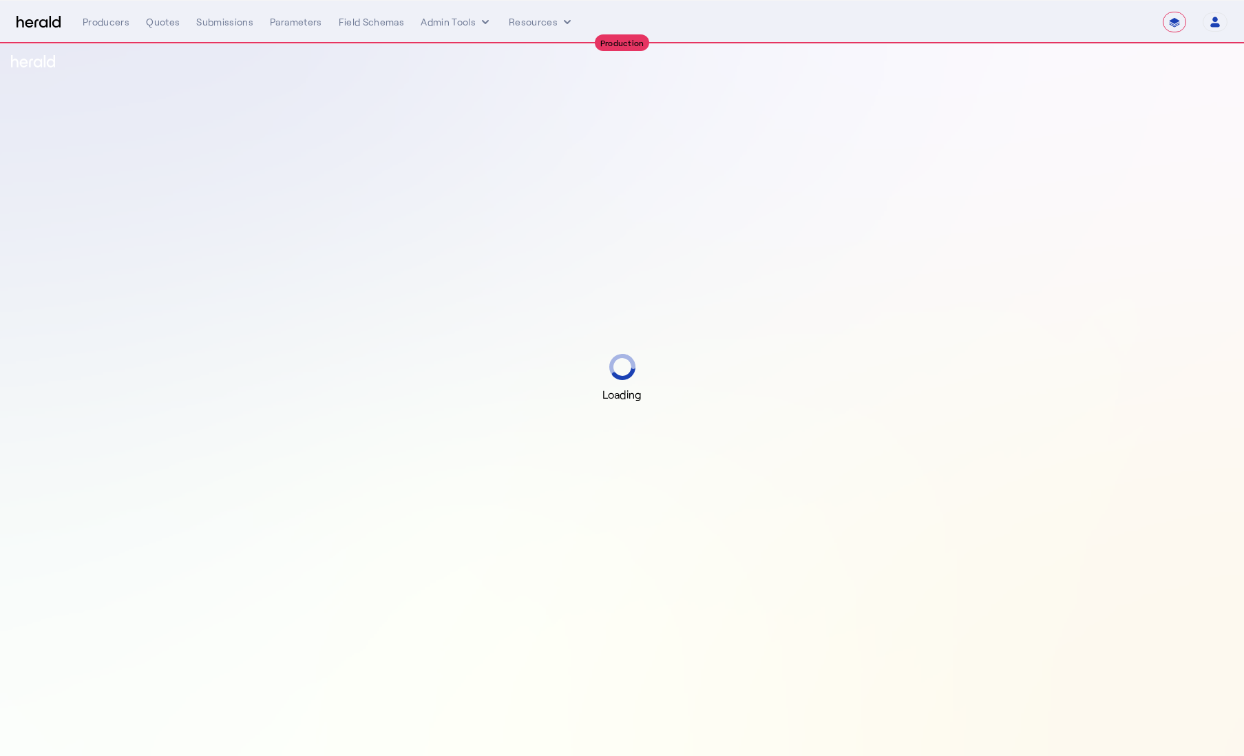
select select "**********"
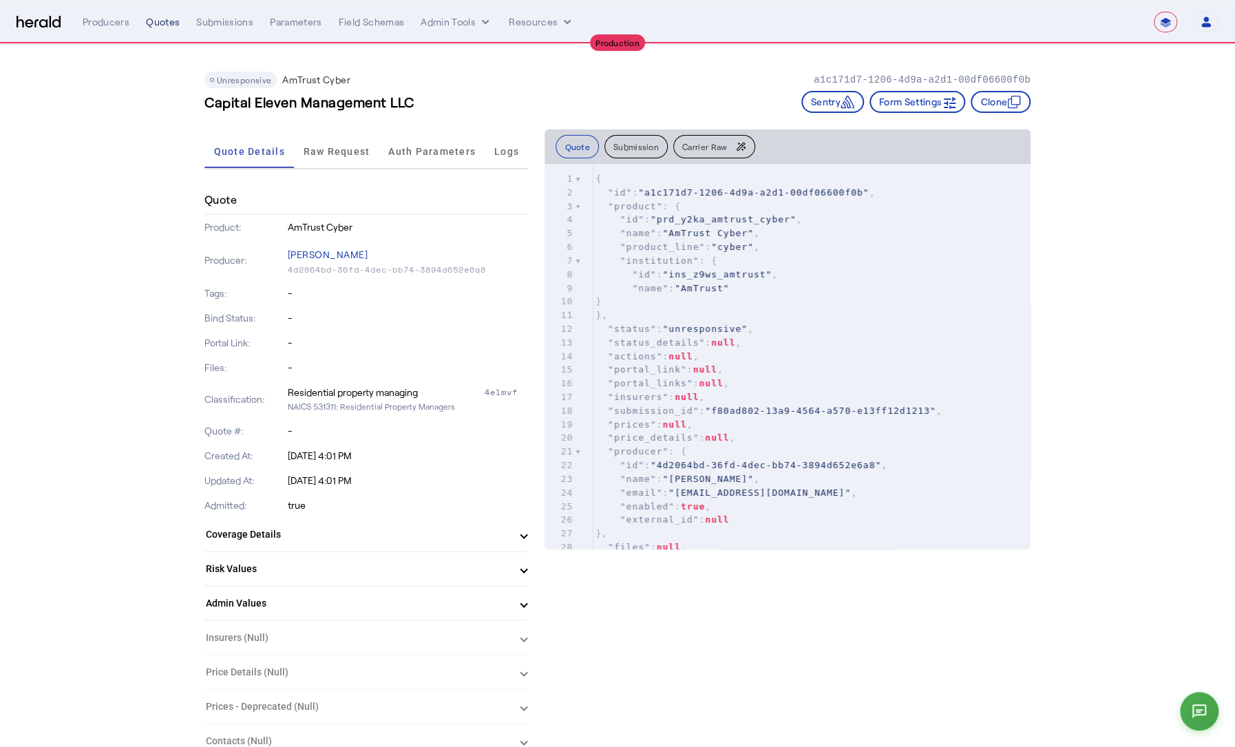
click at [169, 24] on div "Quotes" at bounding box center [163, 22] width 34 height 14
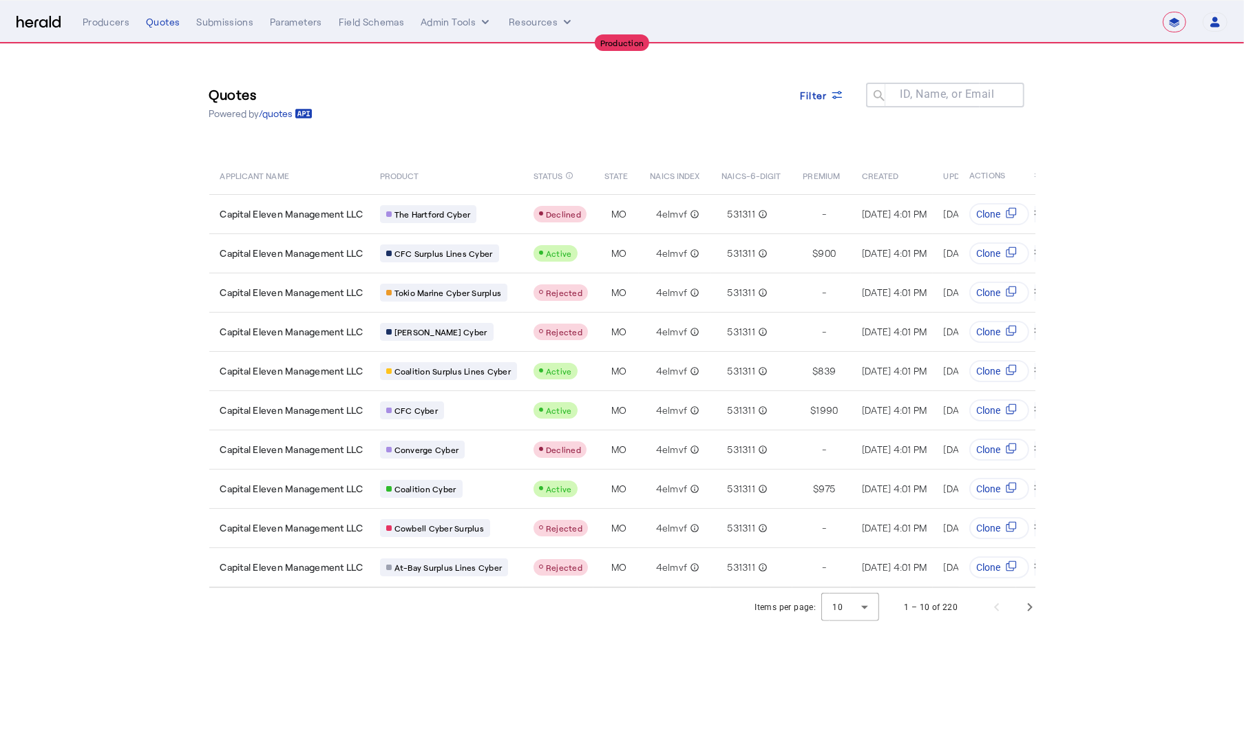
click at [44, 33] on nav "**********" at bounding box center [622, 22] width 1244 height 43
click at [43, 23] on img at bounding box center [39, 22] width 44 height 13
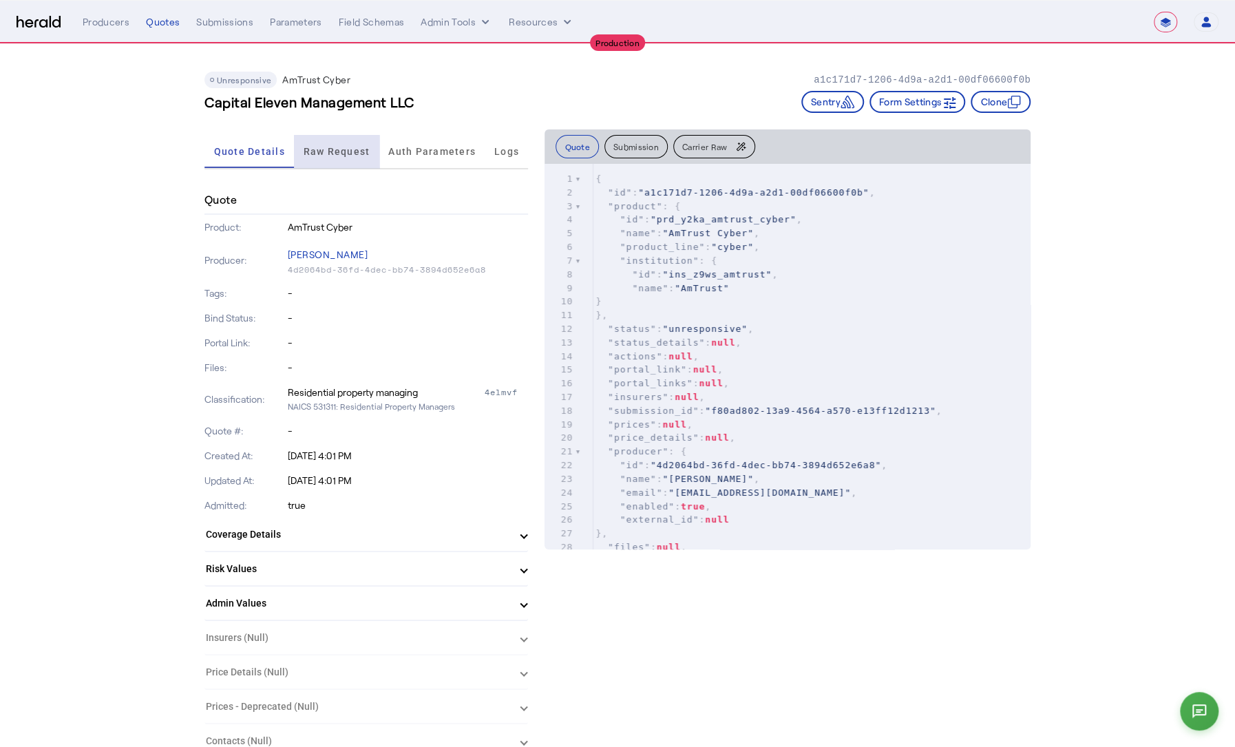
click at [356, 150] on span "Raw Request" at bounding box center [337, 152] width 67 height 10
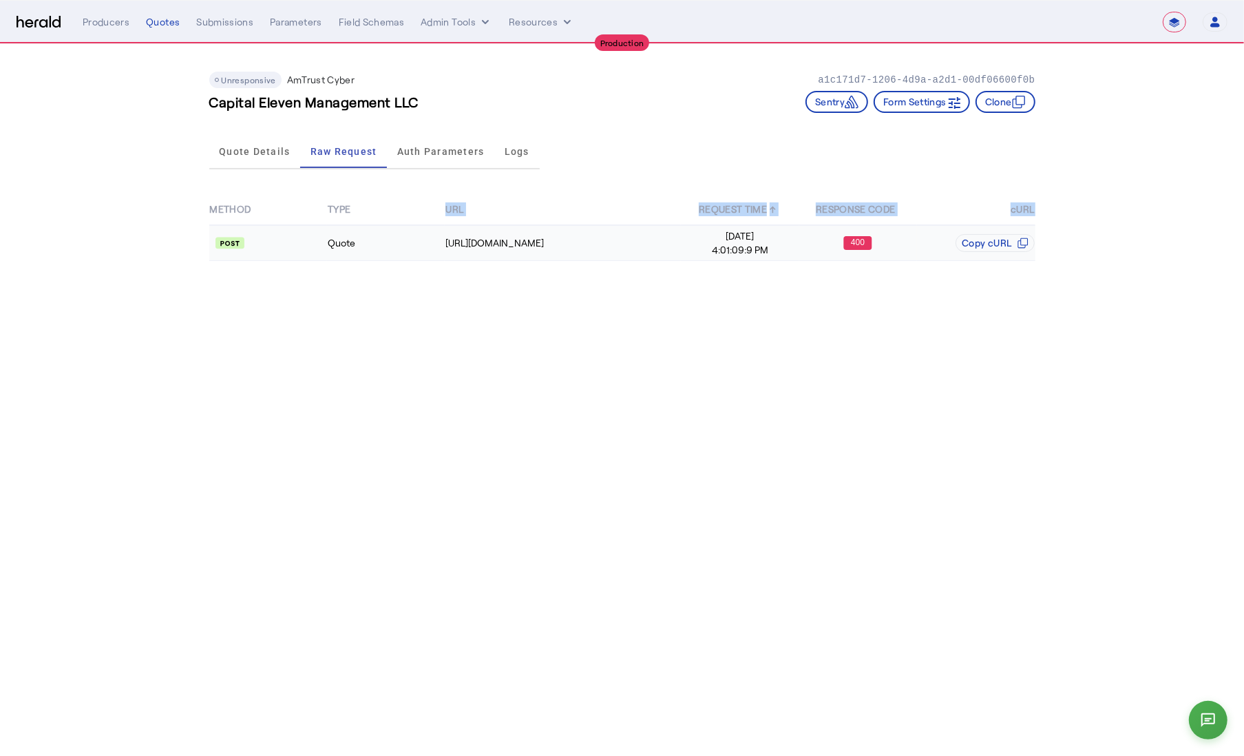
click at [377, 224] on table "METHOD TYPE URL REQUEST TIME ↑ RESPONSE CODE cURL Quote https://auth.amtrustgro…" at bounding box center [622, 227] width 826 height 67
click at [392, 241] on td "Quote" at bounding box center [386, 243] width 118 height 36
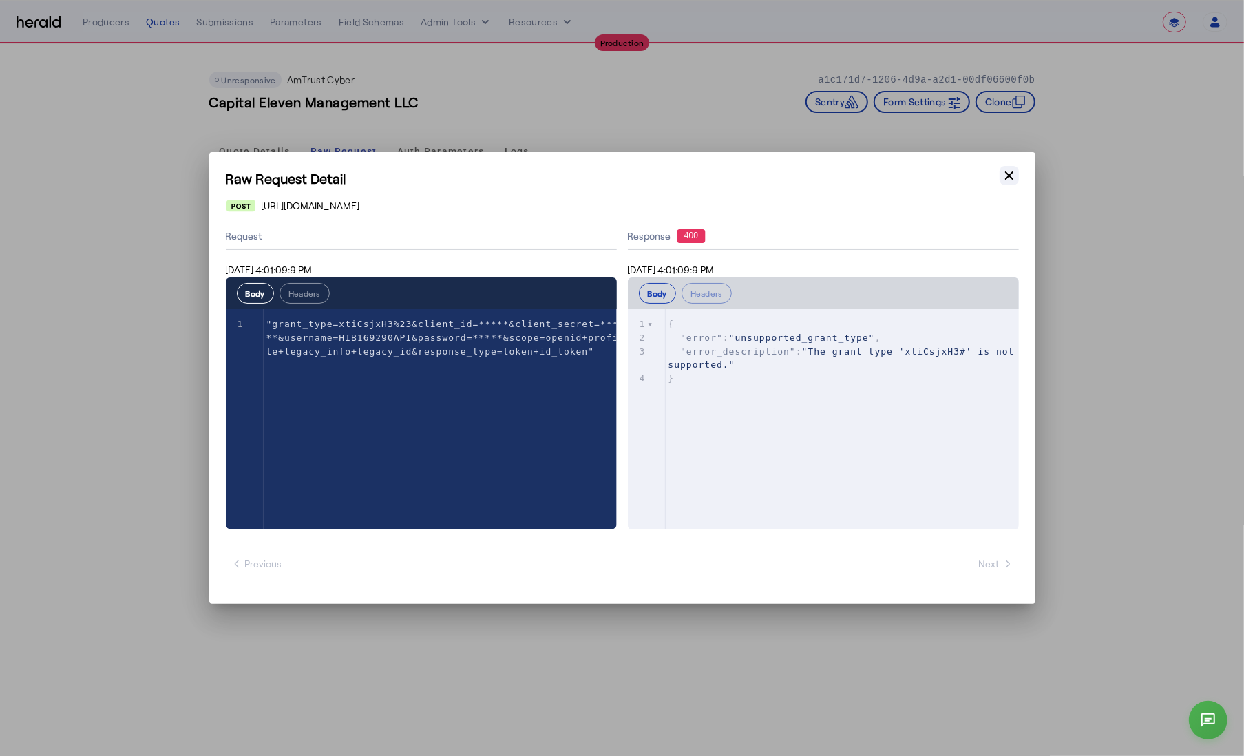
click at [1011, 173] on icon "button" at bounding box center [1009, 175] width 8 height 8
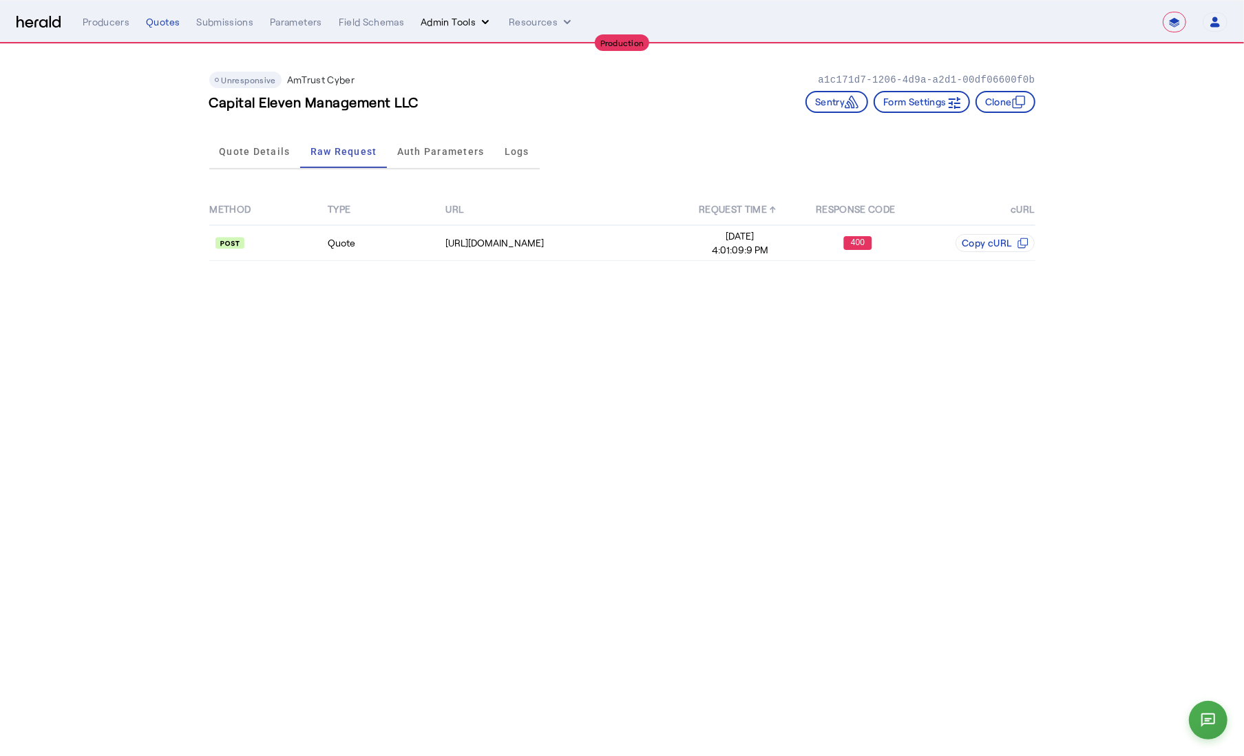
click at [463, 16] on button "Admin Tools" at bounding box center [457, 22] width 72 height 14
click at [485, 85] on span "Products Manager" at bounding box center [480, 84] width 101 height 17
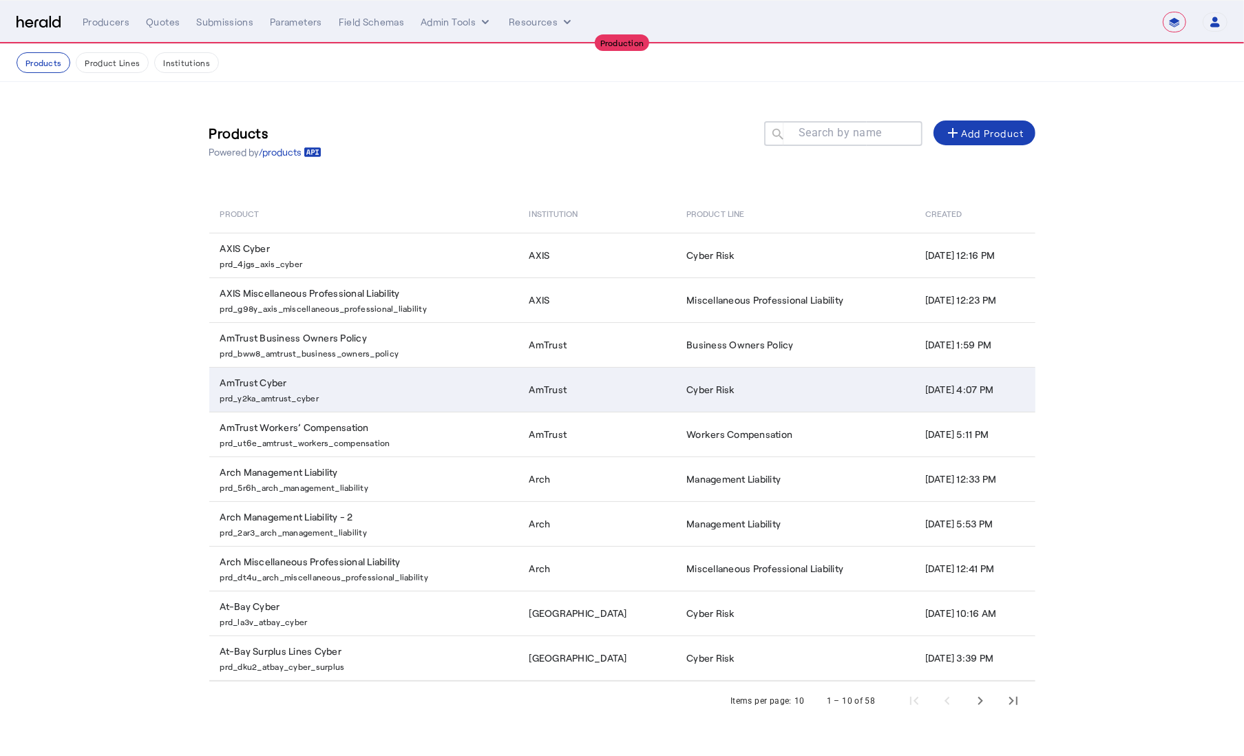
click at [415, 390] on p "prd_y2ka_amtrust_cyber" at bounding box center [366, 397] width 293 height 14
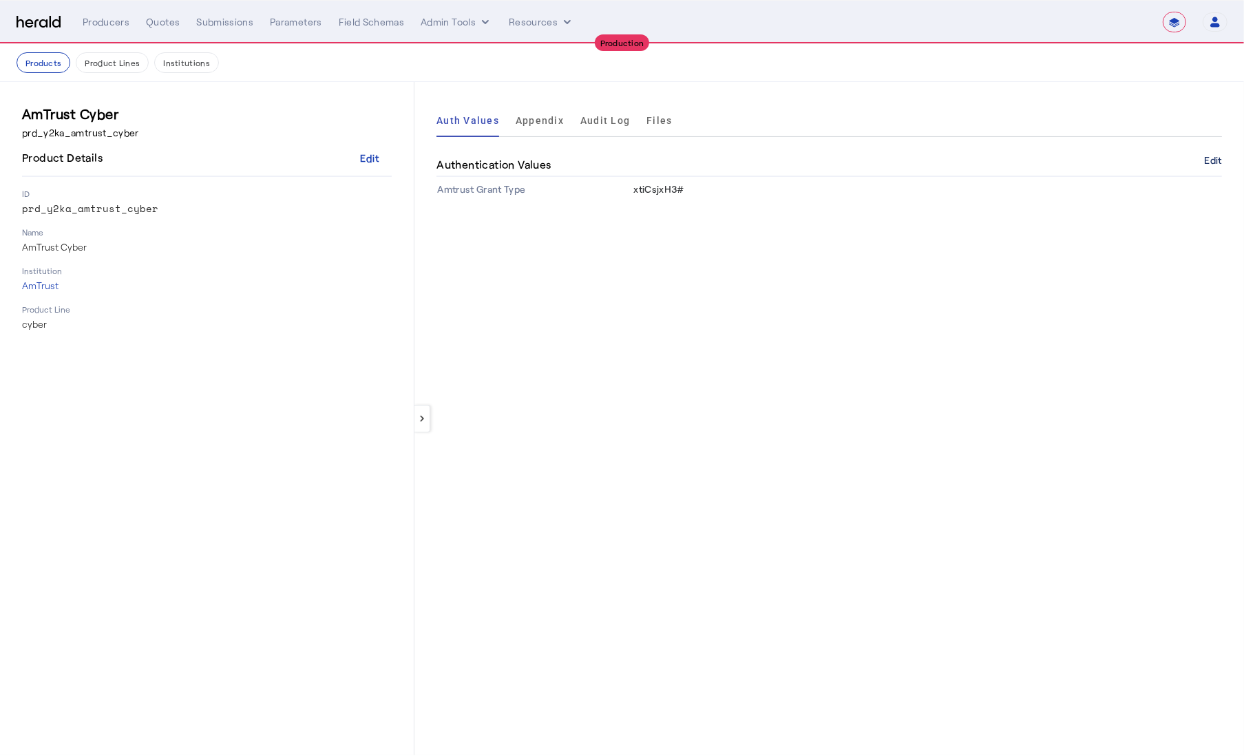
click at [1213, 160] on button "Edit" at bounding box center [1213, 160] width 17 height 8
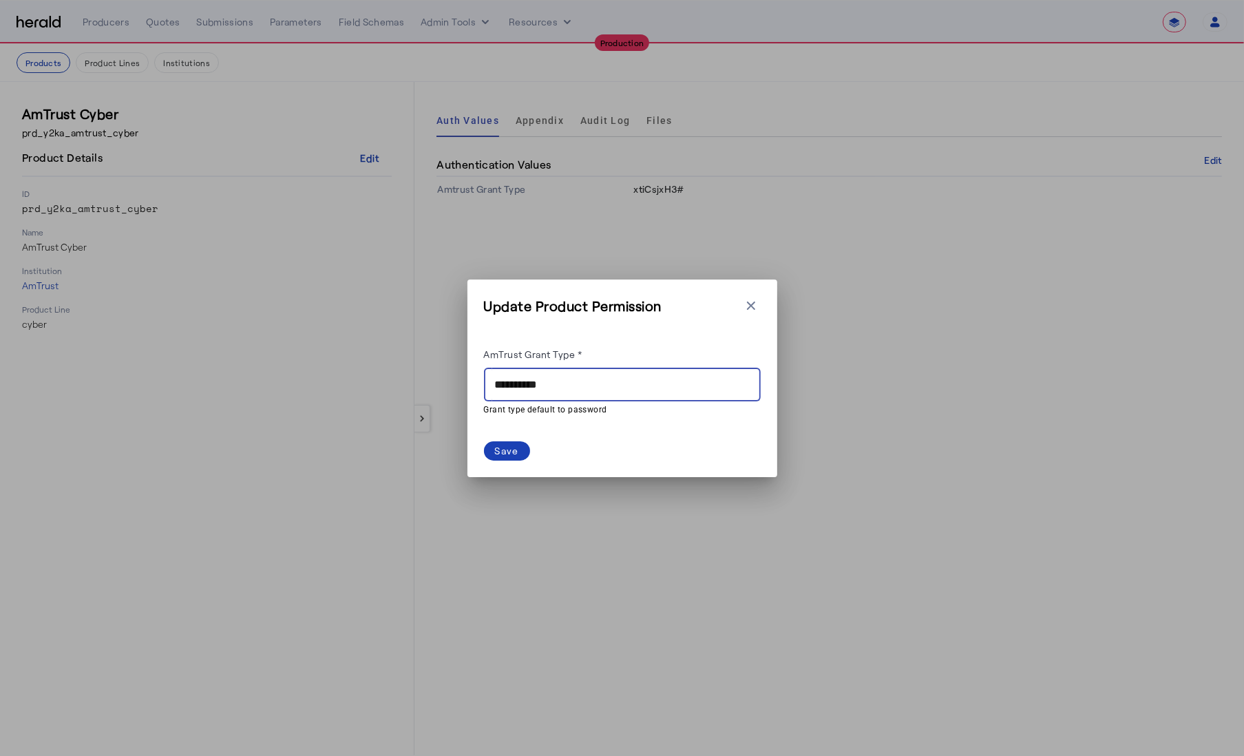
drag, startPoint x: 589, startPoint y: 386, endPoint x: 431, endPoint y: 381, distance: 158.4
click at [431, 381] on div "**********" at bounding box center [622, 378] width 1244 height 756
type input "********"
click at [580, 413] on mat-hint "Grant type default to password" at bounding box center [618, 408] width 268 height 15
click at [507, 456] on div "Save" at bounding box center [507, 450] width 24 height 14
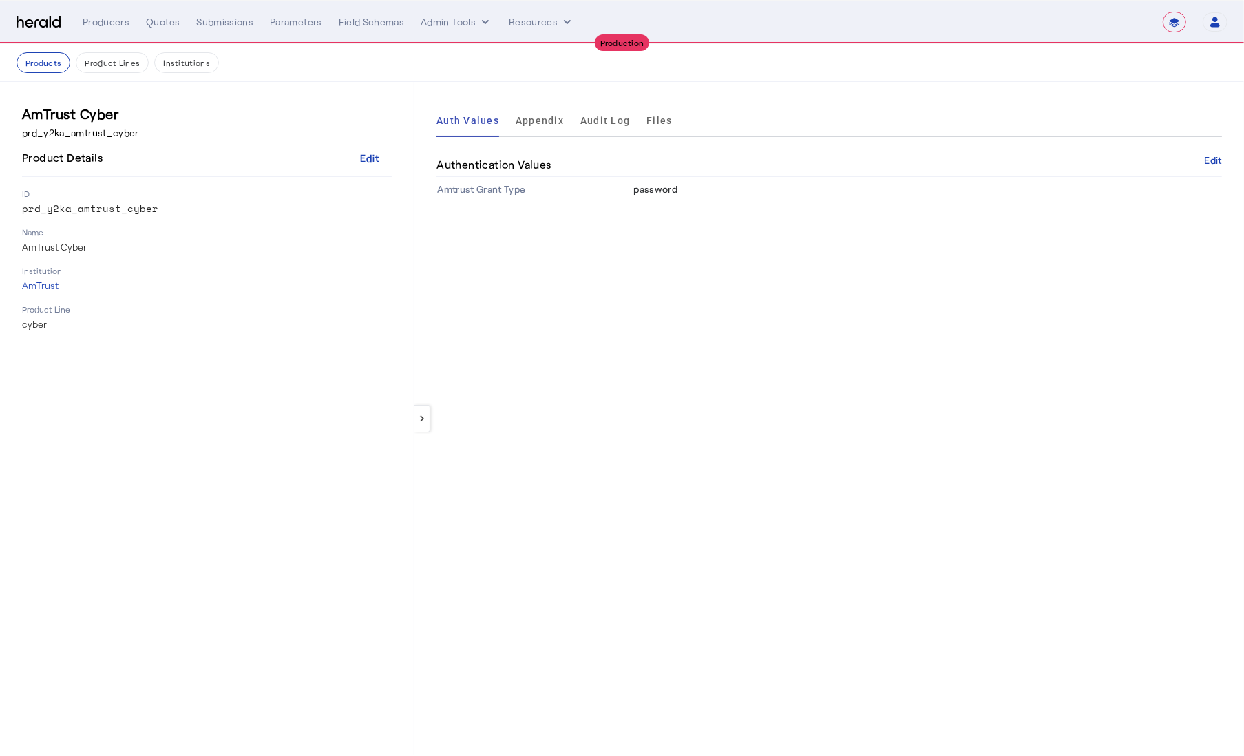
click at [962, 73] on nav "Products Product Lines Institutions" at bounding box center [622, 63] width 1244 height 38
click at [24, 22] on img at bounding box center [39, 22] width 44 height 13
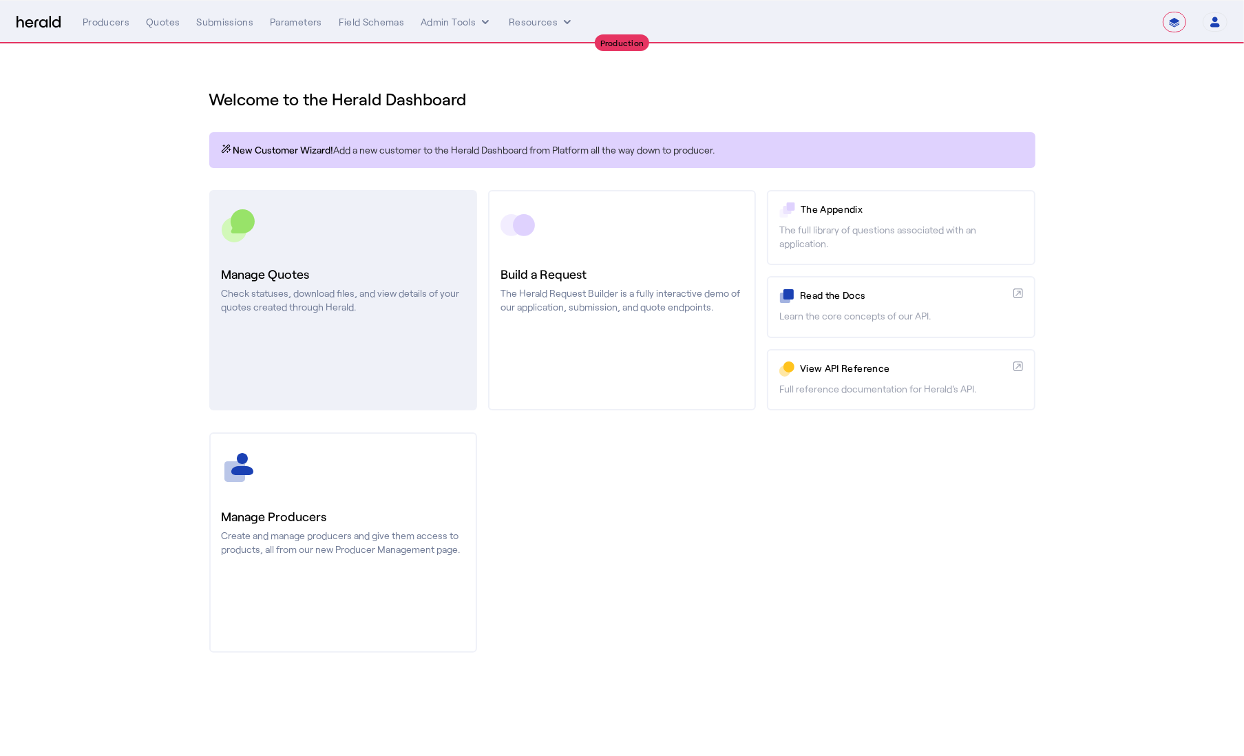
click at [376, 279] on h3 "Manage Quotes" at bounding box center [343, 273] width 243 height 19
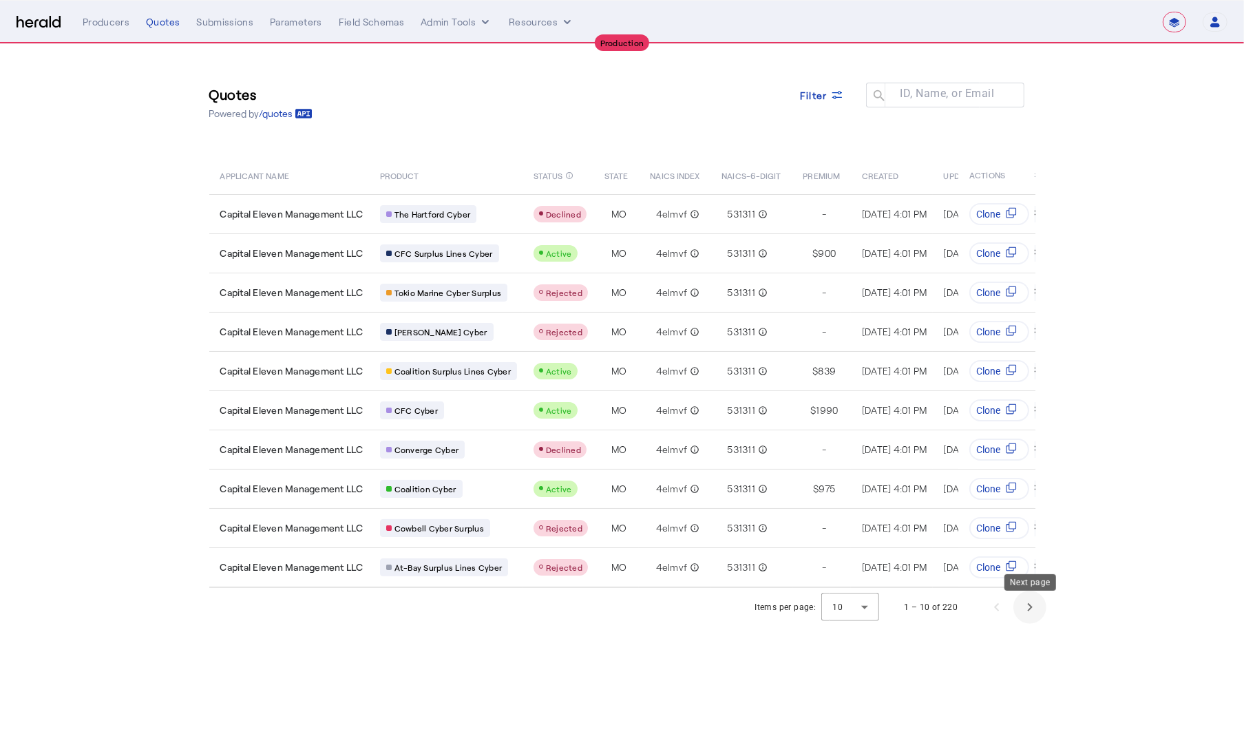
click at [1029, 618] on span "Next page" at bounding box center [1029, 607] width 33 height 33
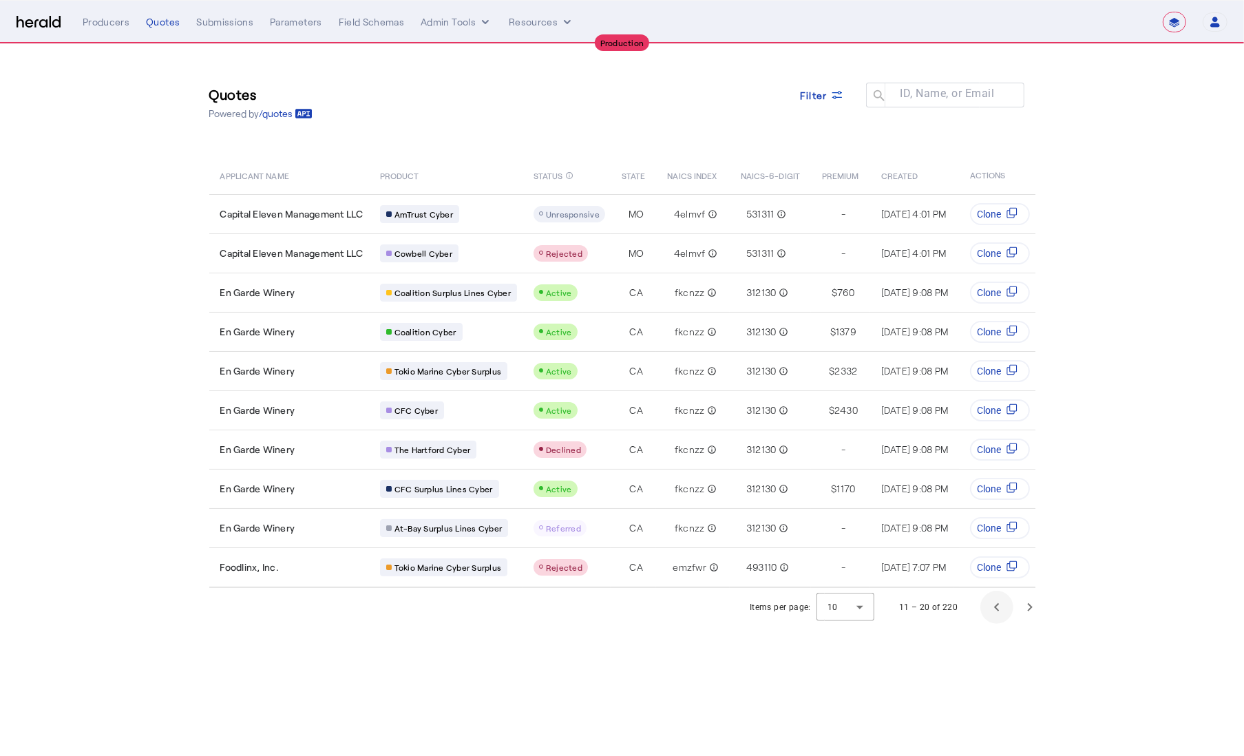
click at [987, 612] on span "Previous page" at bounding box center [996, 607] width 33 height 33
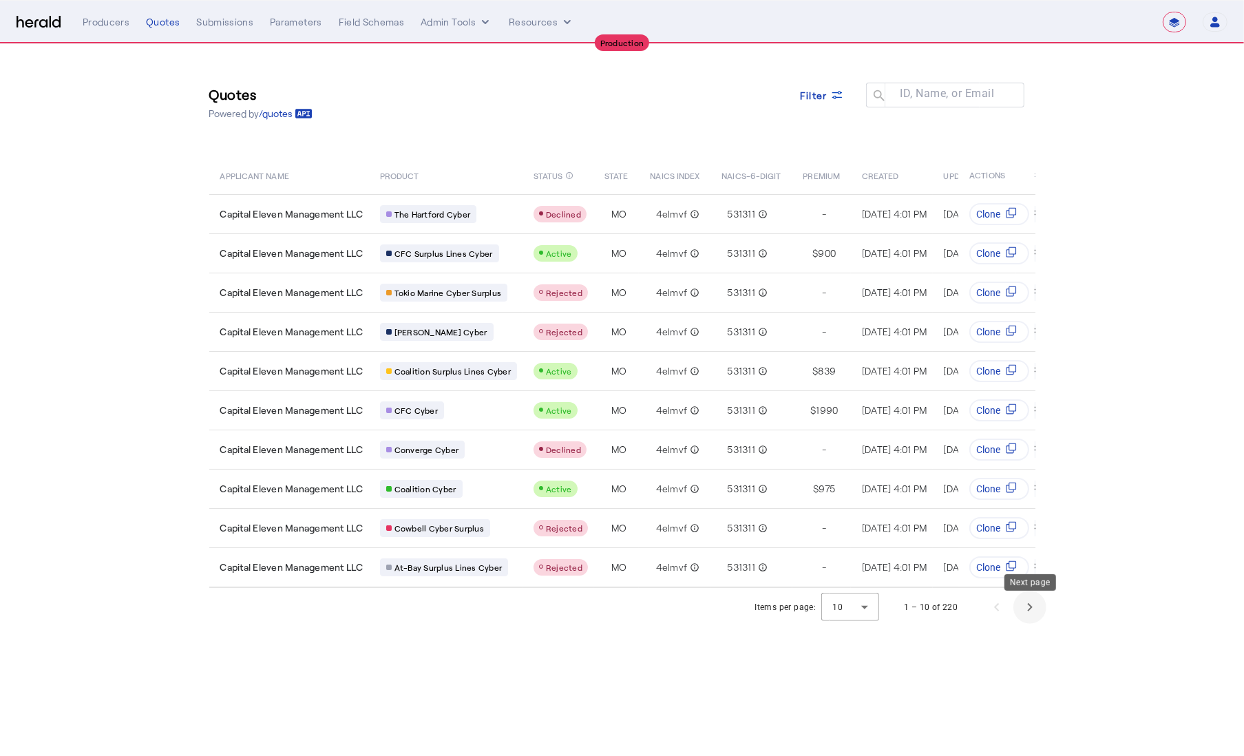
click at [1031, 618] on span "Next page" at bounding box center [1029, 607] width 33 height 33
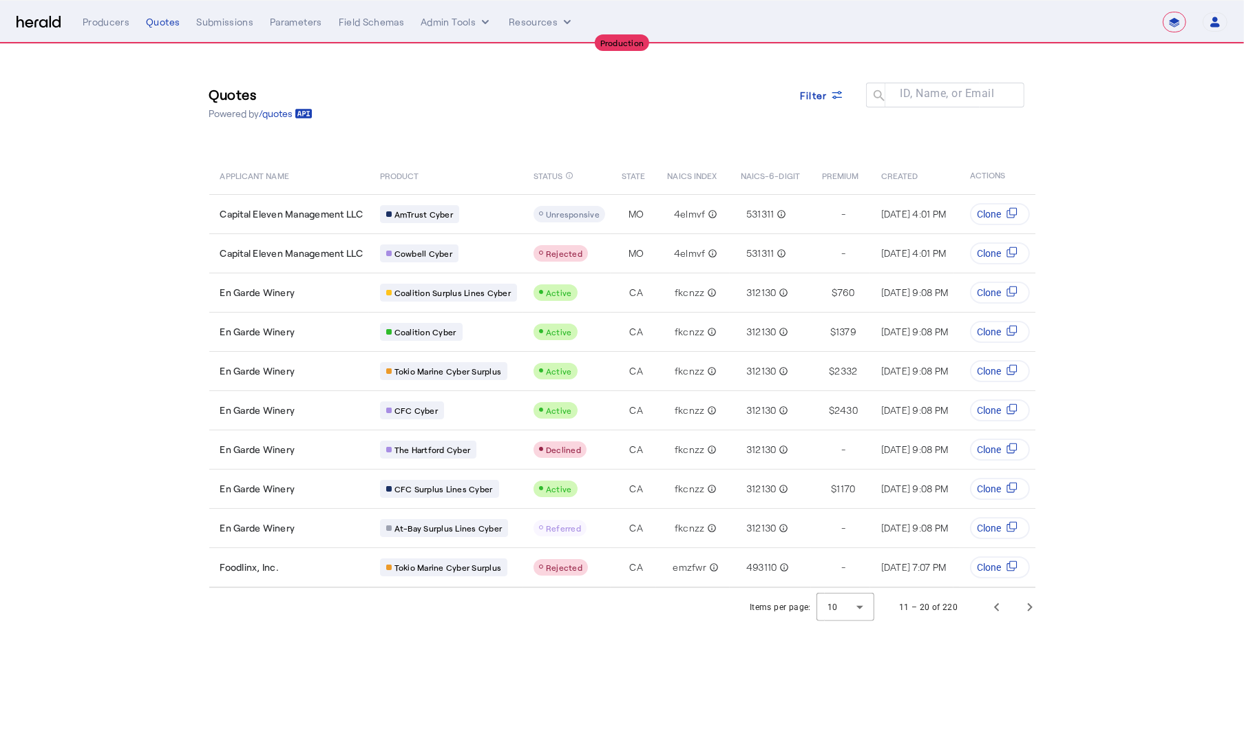
click at [1163, 133] on section "Quotes Powered by /quotes Filter ID, Name, or Email search APPLICANT NAME PRODU…" at bounding box center [622, 335] width 1244 height 582
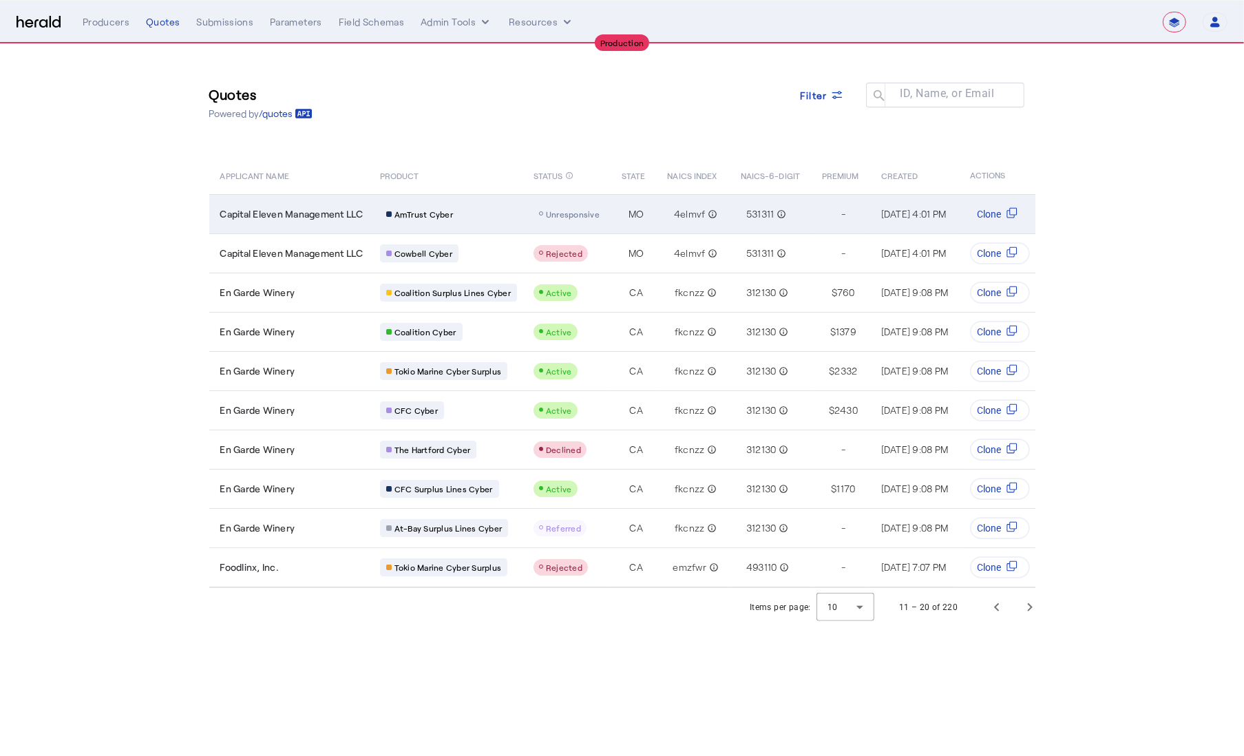
click at [477, 215] on div "AmTrust Cyber" at bounding box center [448, 214] width 137 height 18
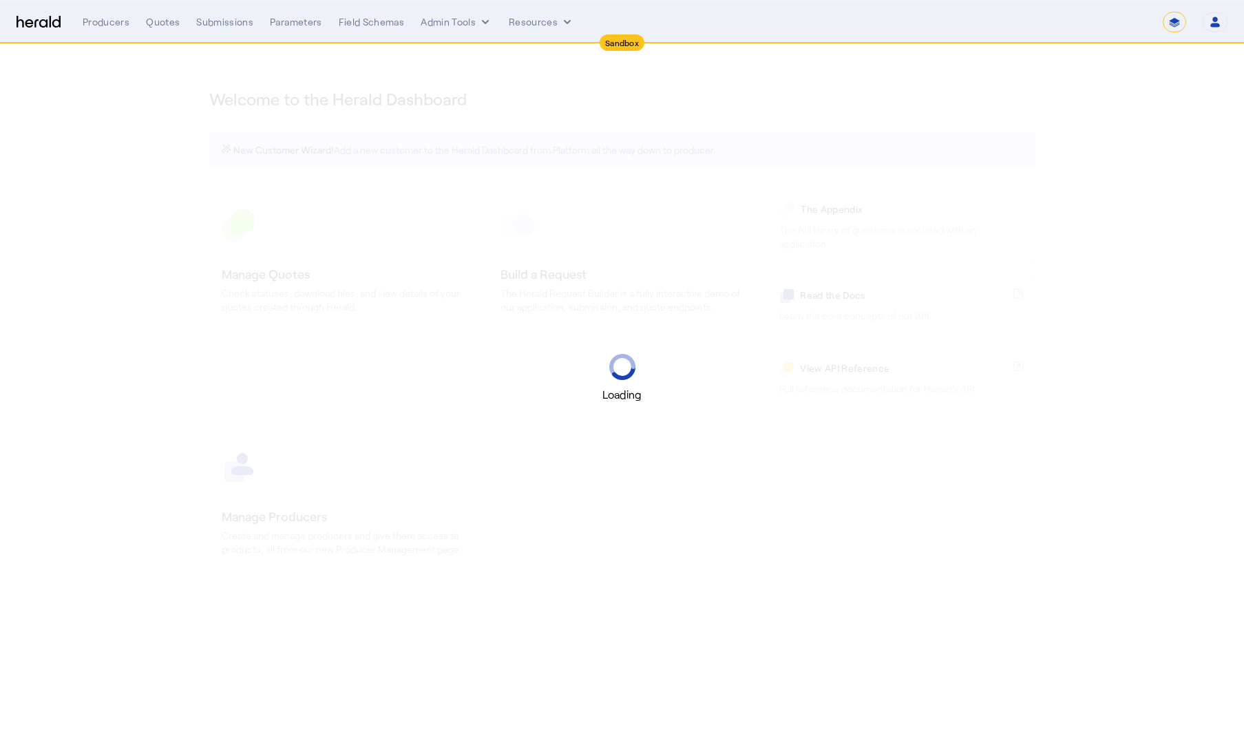
select select "*******"
select select "pfm_2v8p_herald_api"
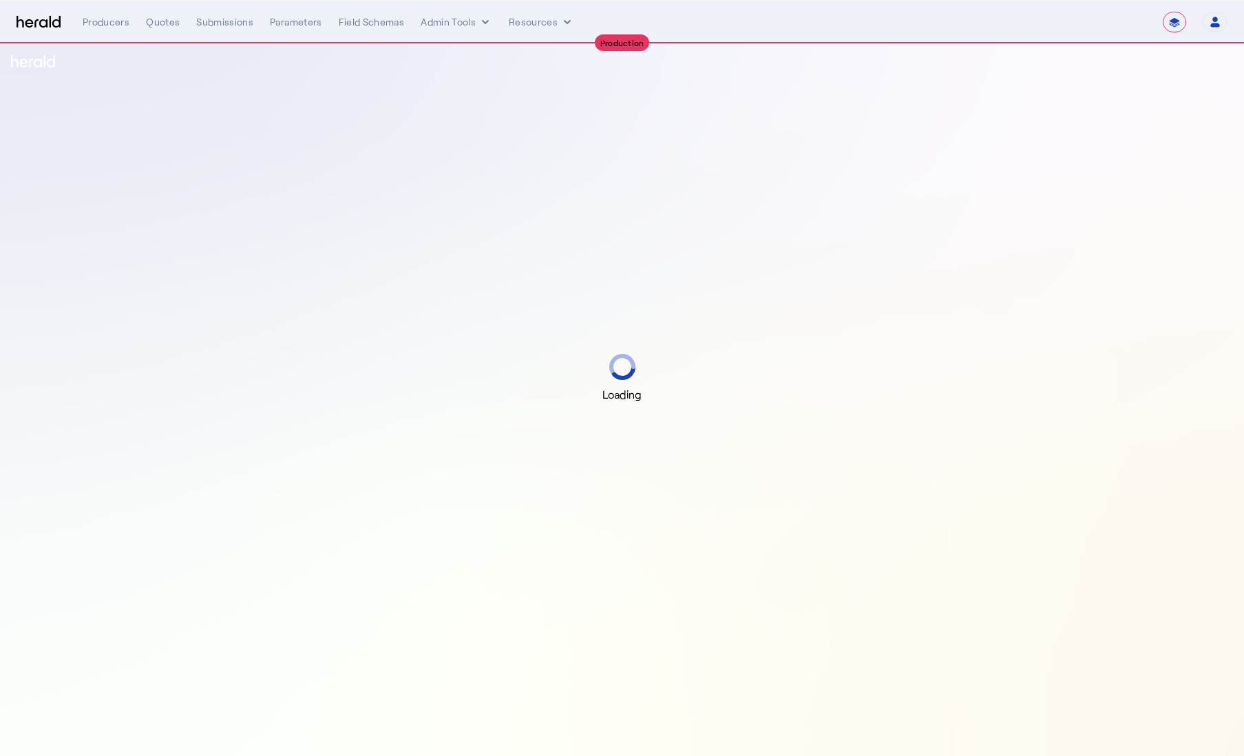
select select "**********"
